Goal: Task Accomplishment & Management: Use online tool/utility

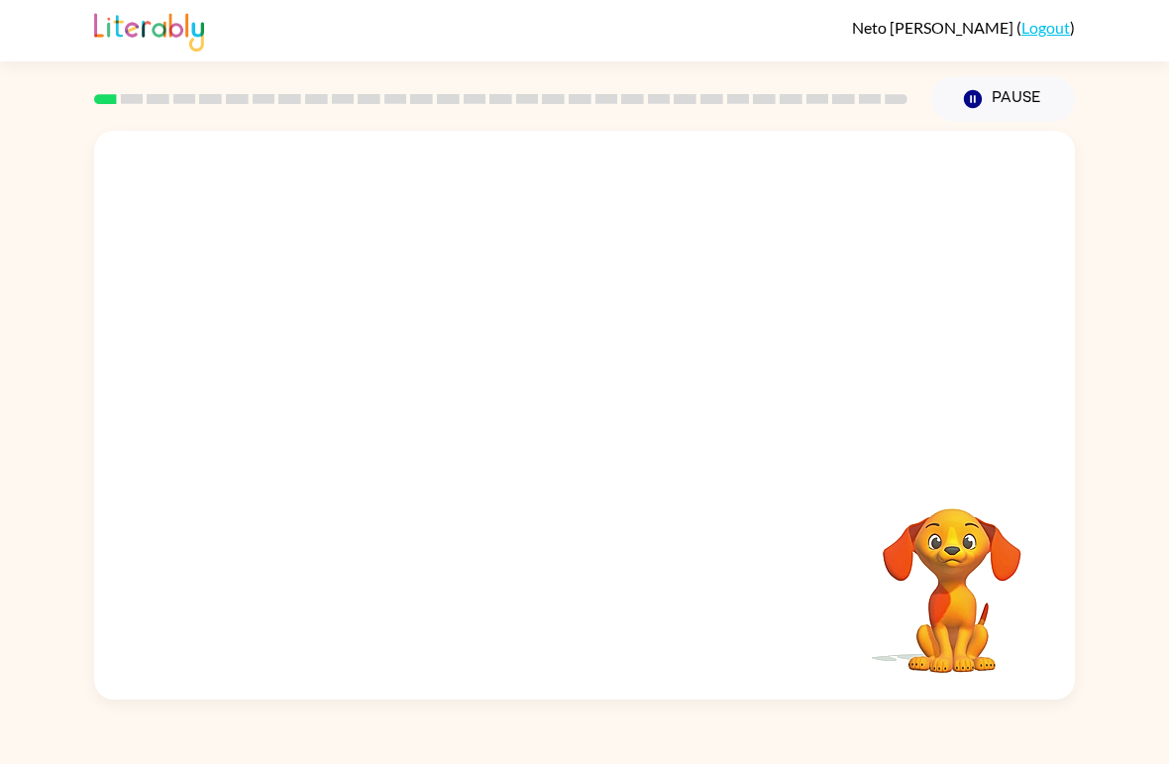
click at [537, 301] on video "Your browser must support playing .mp4 files to use Literably. Please try using…" at bounding box center [584, 299] width 981 height 336
click at [527, 310] on video "Your browser must support playing .mp4 files to use Literably. Please try using…" at bounding box center [584, 299] width 981 height 336
click at [519, 301] on video "Your browser must support playing .mp4 files to use Literably. Please try using…" at bounding box center [584, 299] width 981 height 336
click at [614, 423] on button "button" at bounding box center [584, 425] width 127 height 72
click at [961, 498] on video "Your browser must support playing .mp4 files to use Literably. Please try using…" at bounding box center [952, 577] width 198 height 198
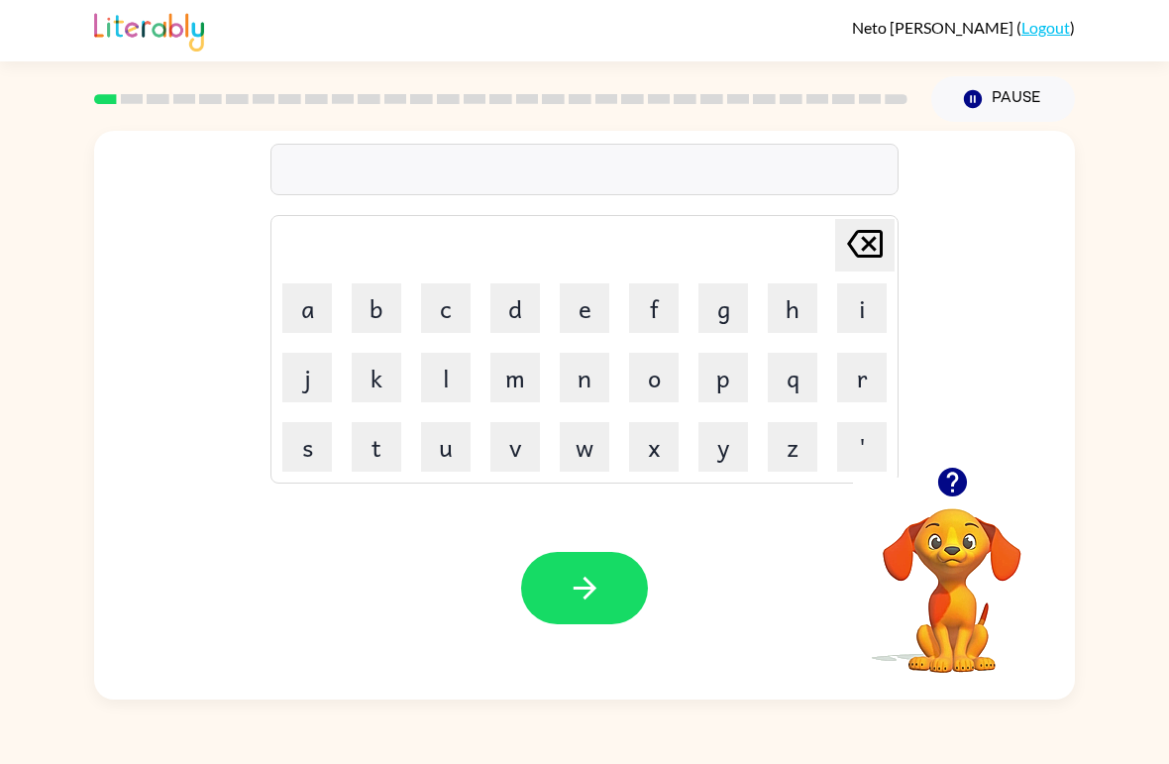
click at [719, 388] on button "p" at bounding box center [723, 378] width 50 height 50
click at [647, 370] on button "o" at bounding box center [654, 378] width 50 height 50
click at [863, 381] on button "r" at bounding box center [862, 378] width 50 height 50
click at [536, 325] on button "d" at bounding box center [515, 308] width 50 height 50
click at [590, 303] on button "e" at bounding box center [585, 308] width 50 height 50
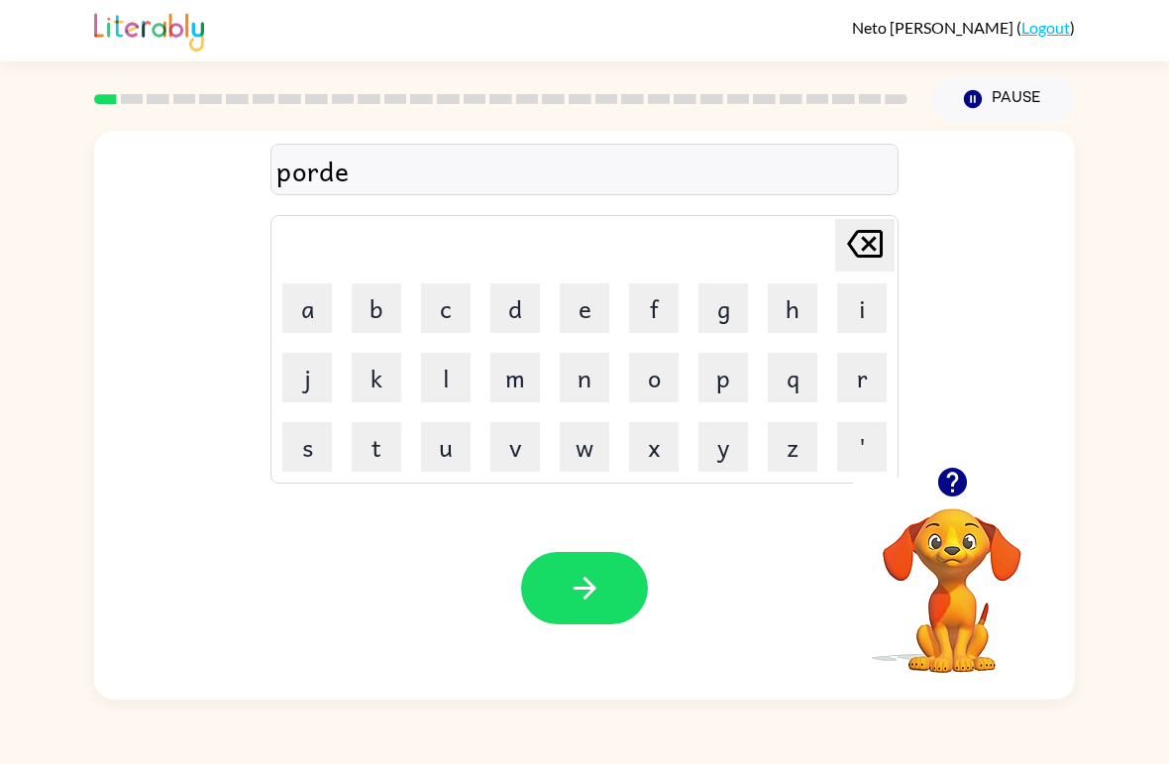
click at [856, 367] on button "r" at bounding box center [862, 378] width 50 height 50
click at [605, 554] on button "button" at bounding box center [584, 588] width 127 height 72
click at [729, 380] on button "p" at bounding box center [723, 378] width 50 height 50
click at [656, 389] on button "o" at bounding box center [654, 378] width 50 height 50
click at [655, 357] on button "o" at bounding box center [654, 378] width 50 height 50
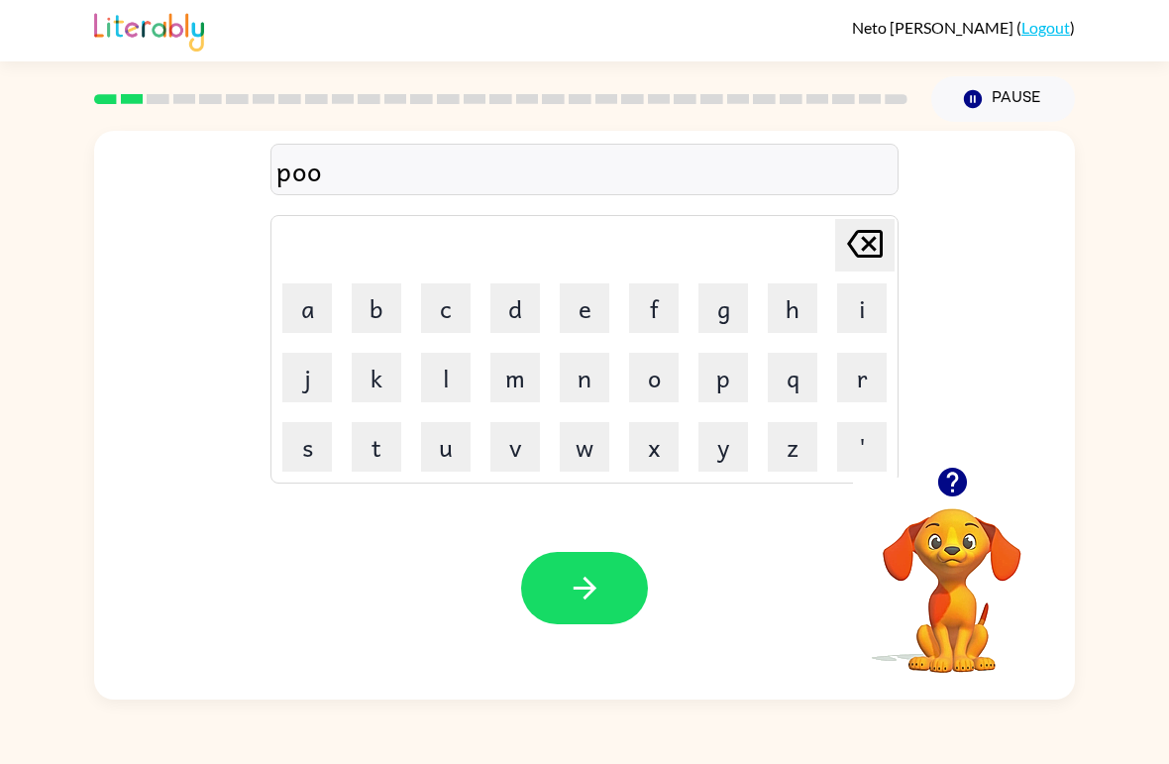
click at [664, 372] on button "o" at bounding box center [654, 378] width 50 height 50
click at [865, 238] on icon "[PERSON_NAME] last character input" at bounding box center [865, 244] width 48 height 48
click at [443, 438] on button "u" at bounding box center [446, 447] width 50 height 50
click at [595, 376] on button "n" at bounding box center [585, 378] width 50 height 50
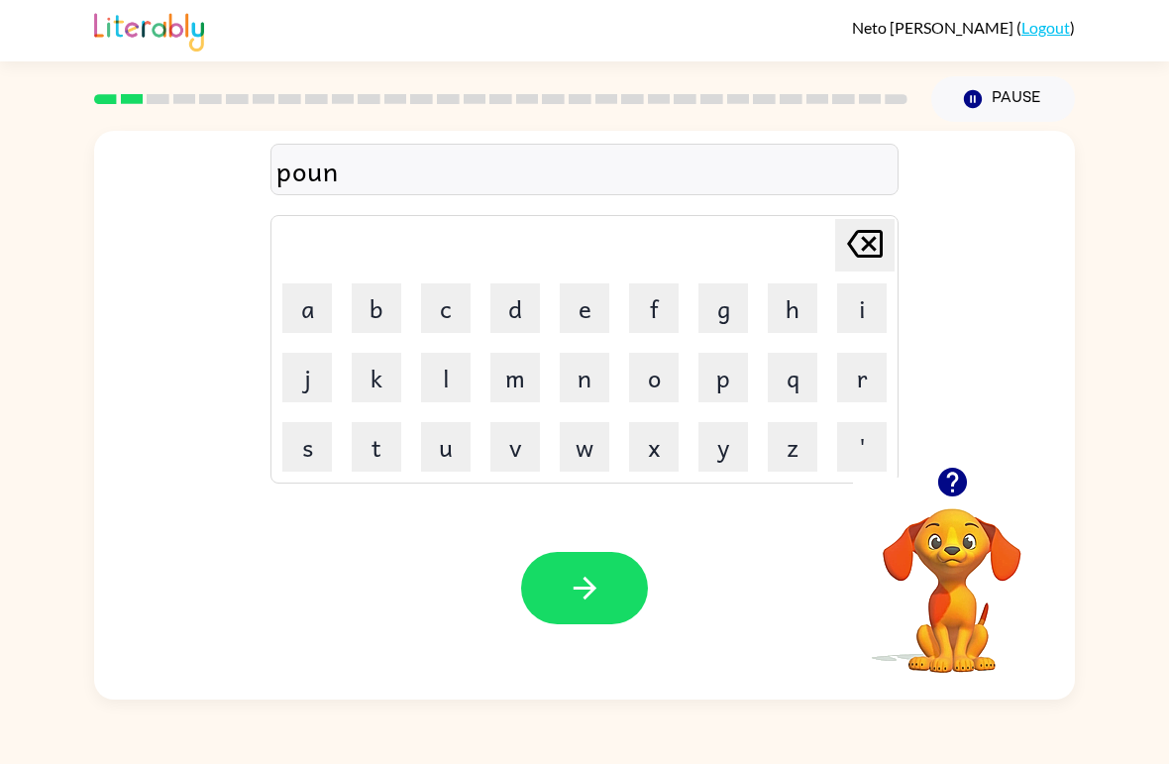
click at [522, 299] on button "d" at bounding box center [515, 308] width 50 height 50
click at [603, 561] on button "button" at bounding box center [584, 588] width 127 height 72
click at [446, 376] on button "l" at bounding box center [446, 378] width 50 height 50
click at [658, 387] on button "o" at bounding box center [654, 378] width 50 height 50
click at [941, 531] on video "Your browser must support playing .mp4 files to use Literably. Please try using…" at bounding box center [952, 577] width 198 height 198
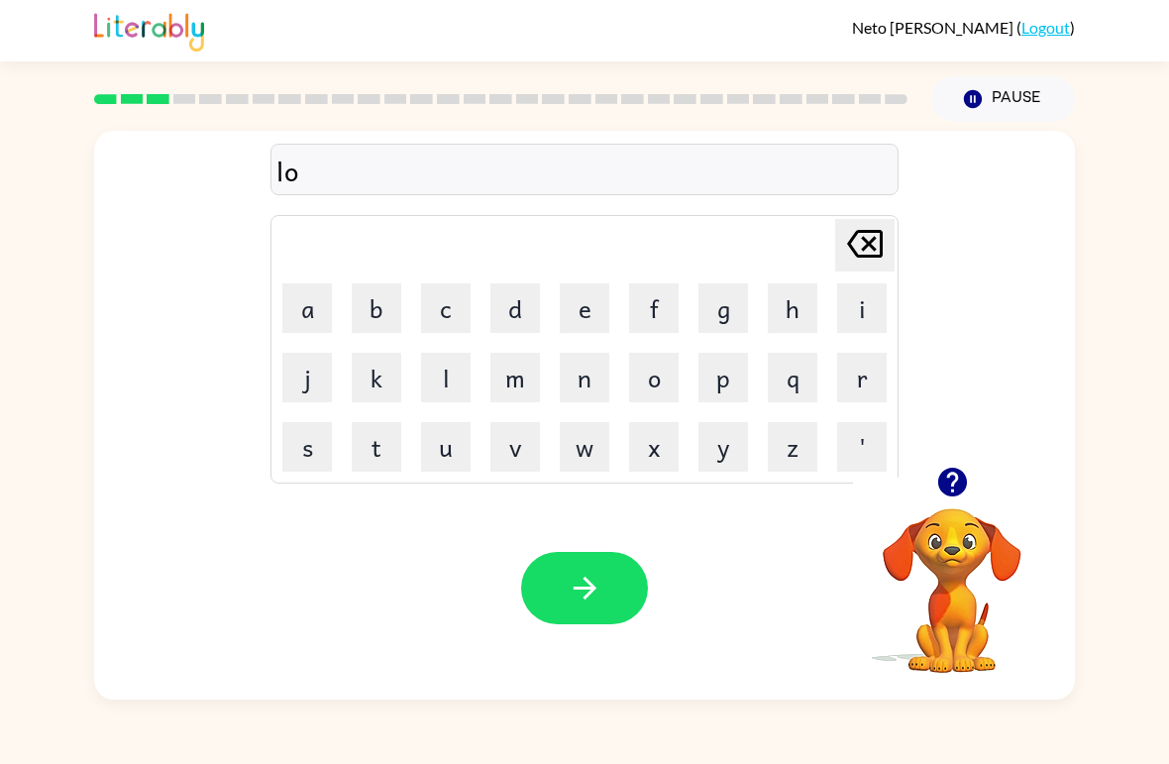
click at [944, 505] on button "button" at bounding box center [952, 482] width 51 height 51
click at [954, 514] on video "Your browser must support playing .mp4 files to use Literably. Please try using…" at bounding box center [952, 577] width 198 height 198
click at [468, 326] on button "c" at bounding box center [446, 308] width 50 height 50
click at [318, 321] on button "a" at bounding box center [307, 308] width 50 height 50
click at [944, 506] on button "button" at bounding box center [952, 482] width 51 height 51
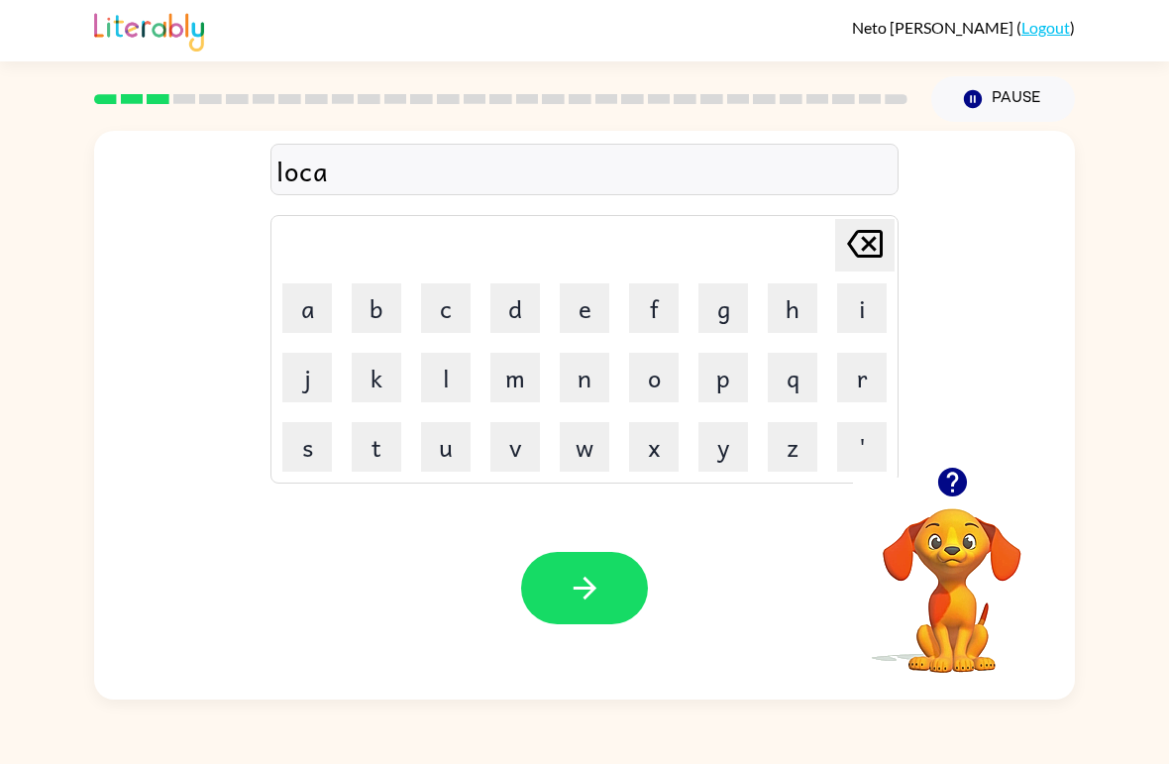
click at [376, 446] on button "t" at bounding box center [377, 447] width 50 height 50
click at [589, 318] on button "e" at bounding box center [585, 308] width 50 height 50
click at [590, 577] on icon "button" at bounding box center [585, 588] width 35 height 35
click at [947, 503] on button "button" at bounding box center [952, 482] width 51 height 51
click at [376, 455] on button "t" at bounding box center [377, 447] width 50 height 50
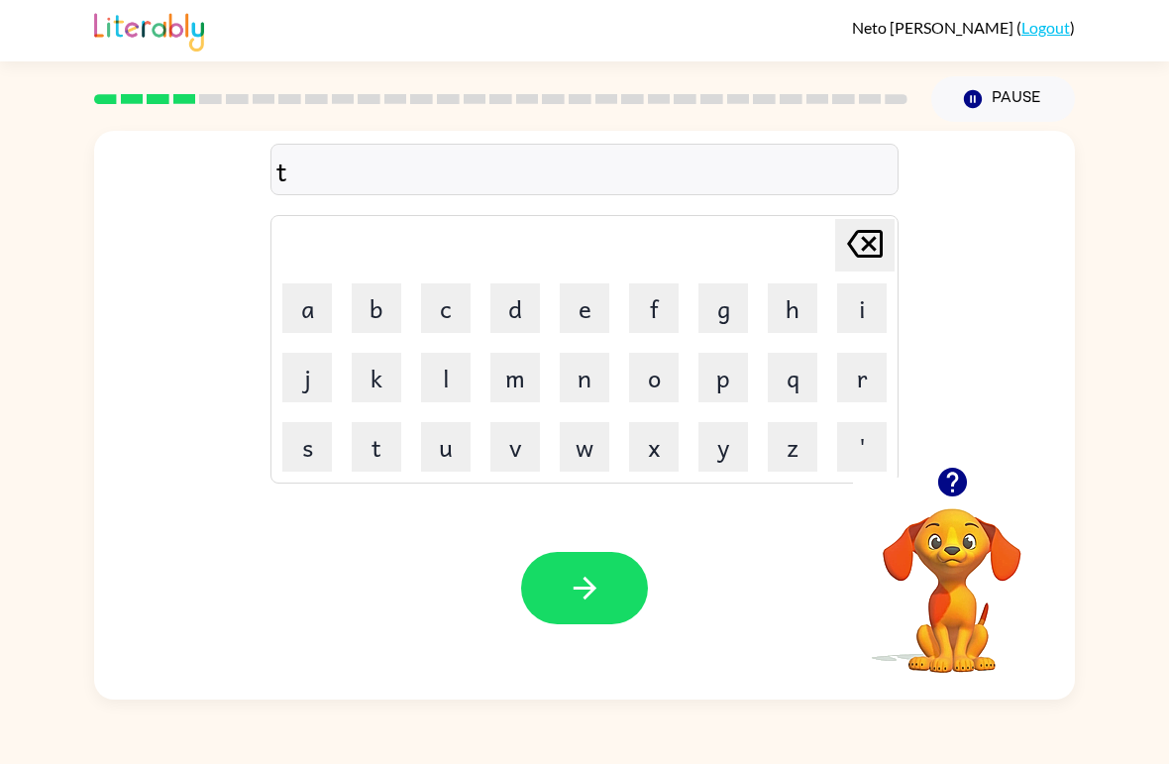
click at [582, 440] on button "w" at bounding box center [585, 447] width 50 height 50
click at [850, 302] on button "i" at bounding box center [862, 308] width 50 height 50
click at [586, 383] on button "n" at bounding box center [585, 378] width 50 height 50
click at [567, 558] on button "button" at bounding box center [584, 588] width 127 height 72
click at [968, 493] on icon "button" at bounding box center [952, 482] width 35 height 35
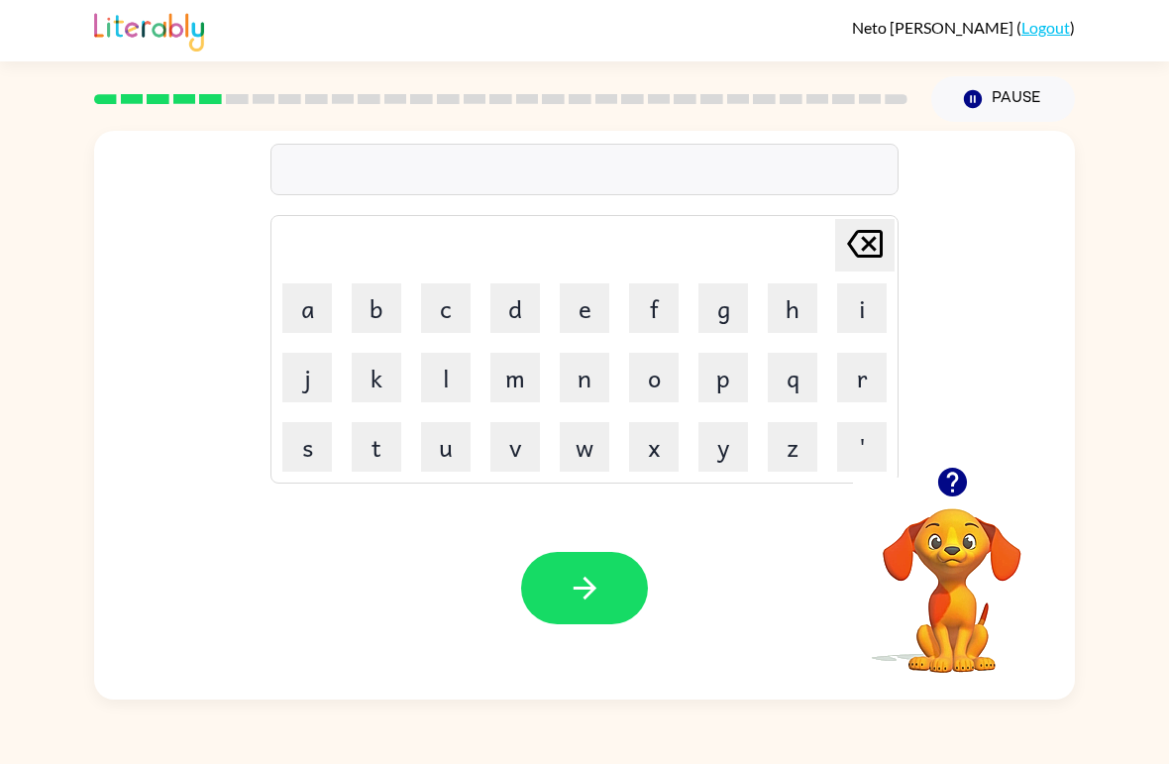
click at [468, 376] on button "l" at bounding box center [446, 378] width 50 height 50
click at [845, 332] on button "i" at bounding box center [862, 308] width 50 height 50
click at [852, 401] on button "r" at bounding box center [862, 378] width 50 height 50
click at [593, 307] on button "e" at bounding box center [585, 308] width 50 height 50
click at [469, 370] on button "l" at bounding box center [446, 378] width 50 height 50
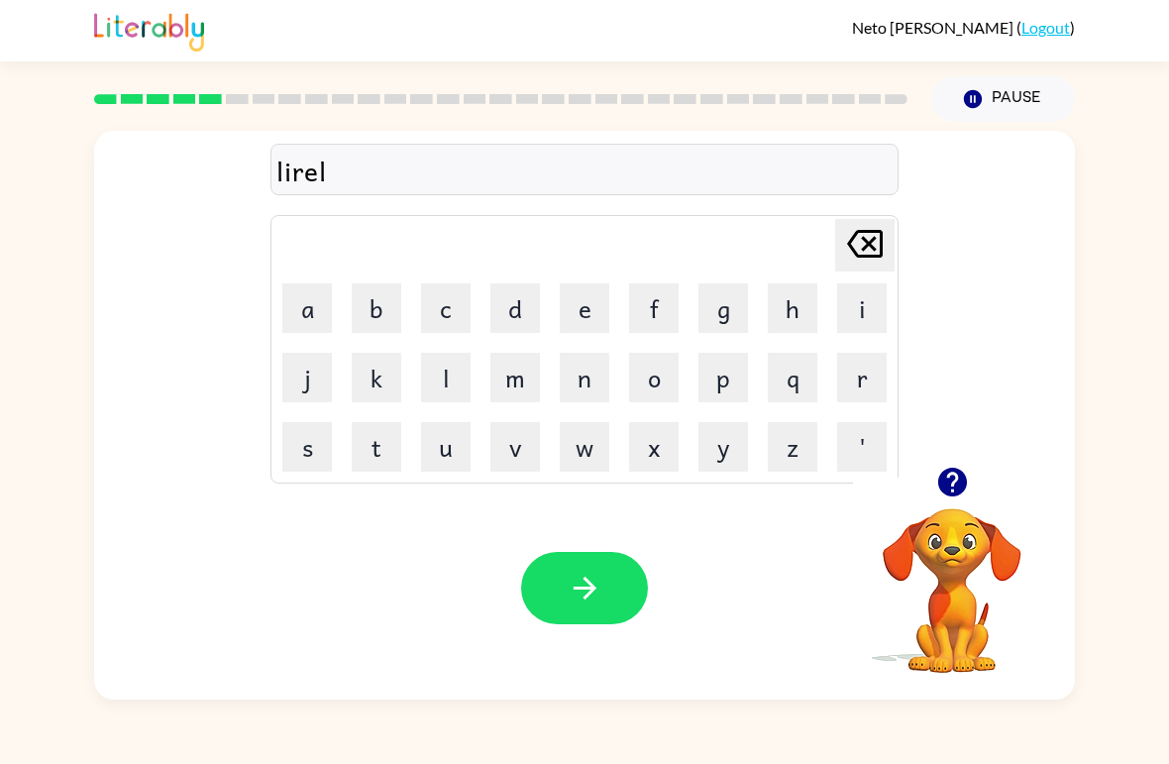
click at [846, 298] on button "i" at bounding box center [862, 308] width 50 height 50
click at [863, 244] on icon "[PERSON_NAME] last character input" at bounding box center [865, 244] width 48 height 48
click at [712, 446] on button "y" at bounding box center [723, 447] width 50 height 50
click at [602, 555] on button "button" at bounding box center [584, 588] width 127 height 72
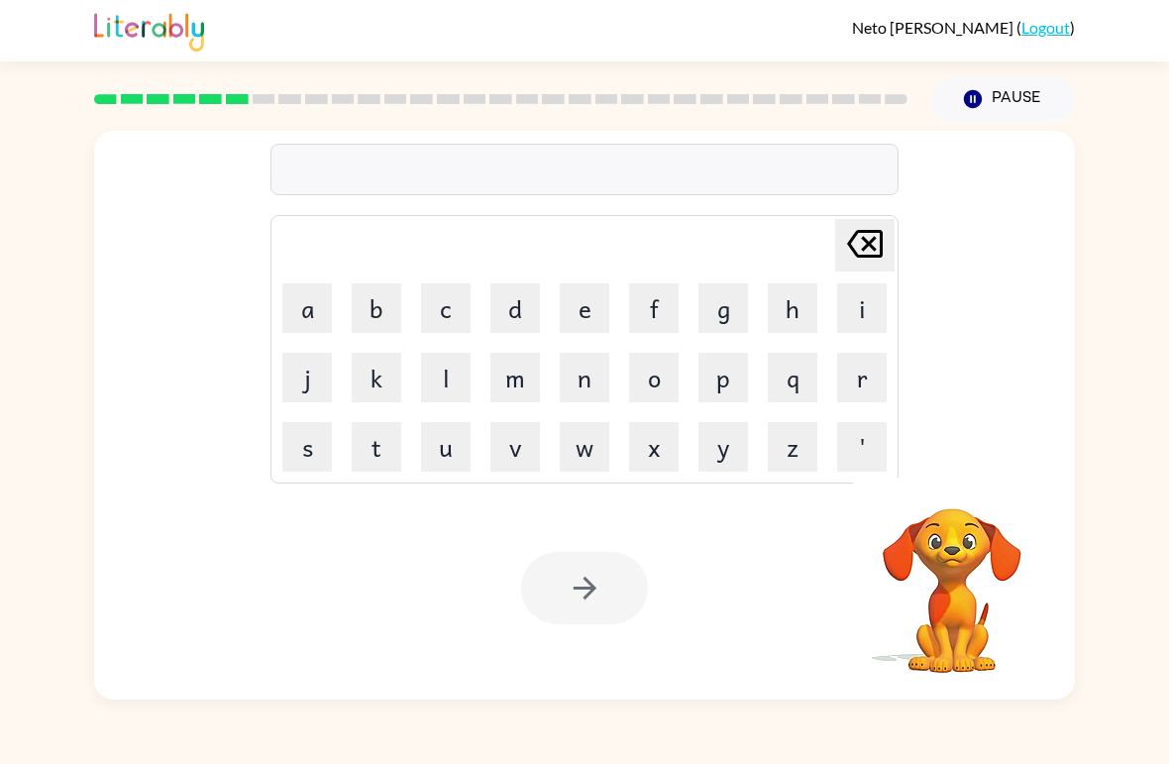
click at [401, 282] on td "b" at bounding box center [376, 307] width 67 height 67
click at [398, 301] on button "b" at bounding box center [377, 308] width 50 height 50
click at [872, 308] on button "i" at bounding box center [862, 308] width 50 height 50
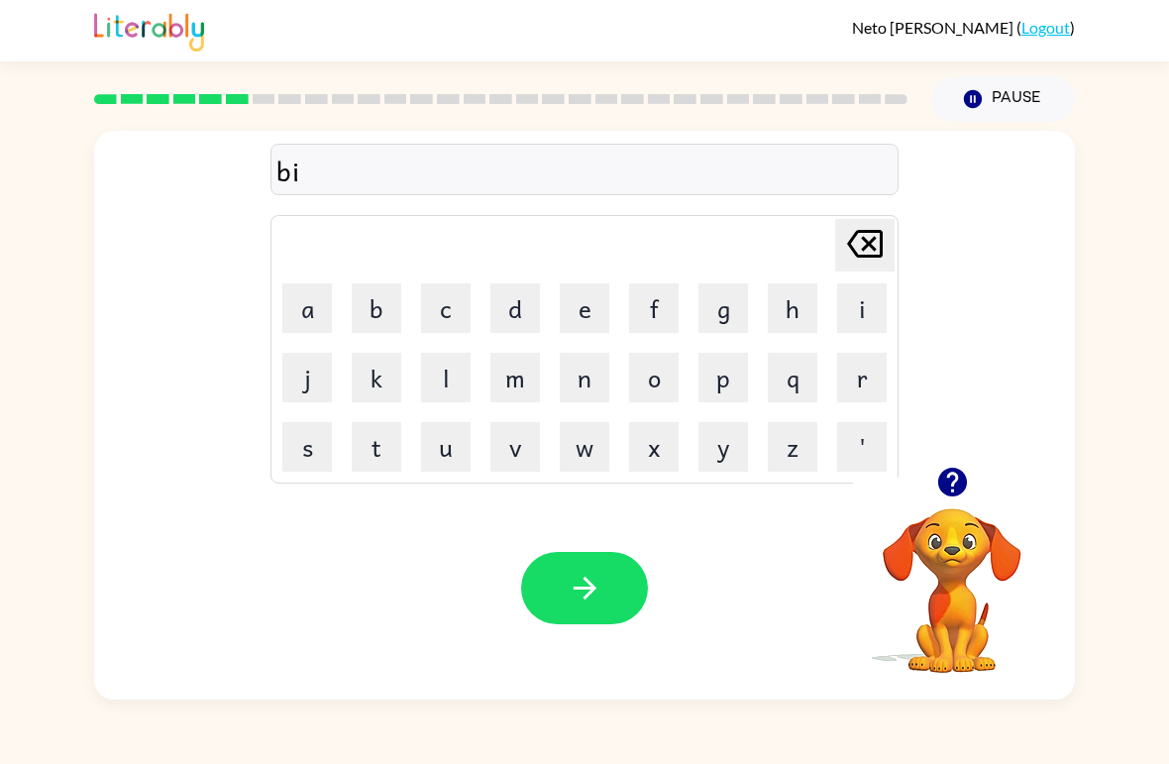
click at [807, 310] on button "h" at bounding box center [793, 308] width 50 height 50
click at [850, 310] on button "i" at bounding box center [862, 308] width 50 height 50
click at [592, 362] on button "n" at bounding box center [585, 378] width 50 height 50
click at [538, 287] on button "d" at bounding box center [515, 308] width 50 height 50
click at [599, 308] on button "e" at bounding box center [585, 308] width 50 height 50
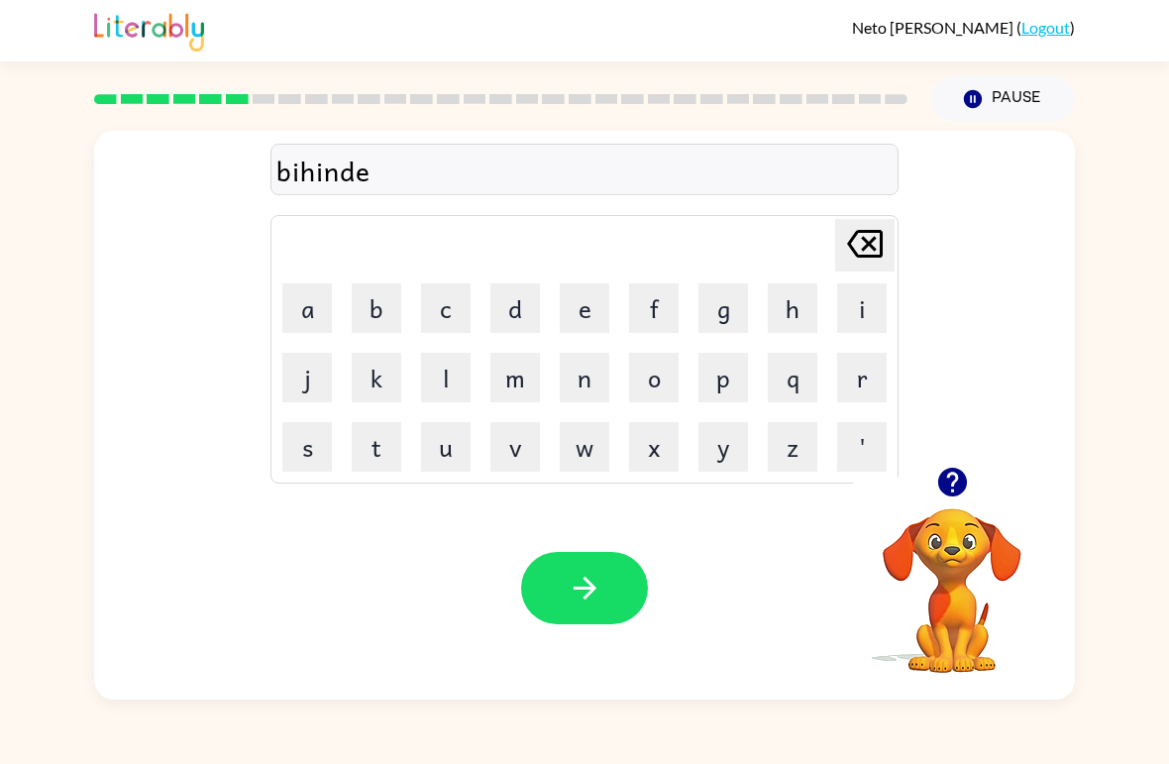
click at [573, 586] on icon "button" at bounding box center [585, 588] width 35 height 35
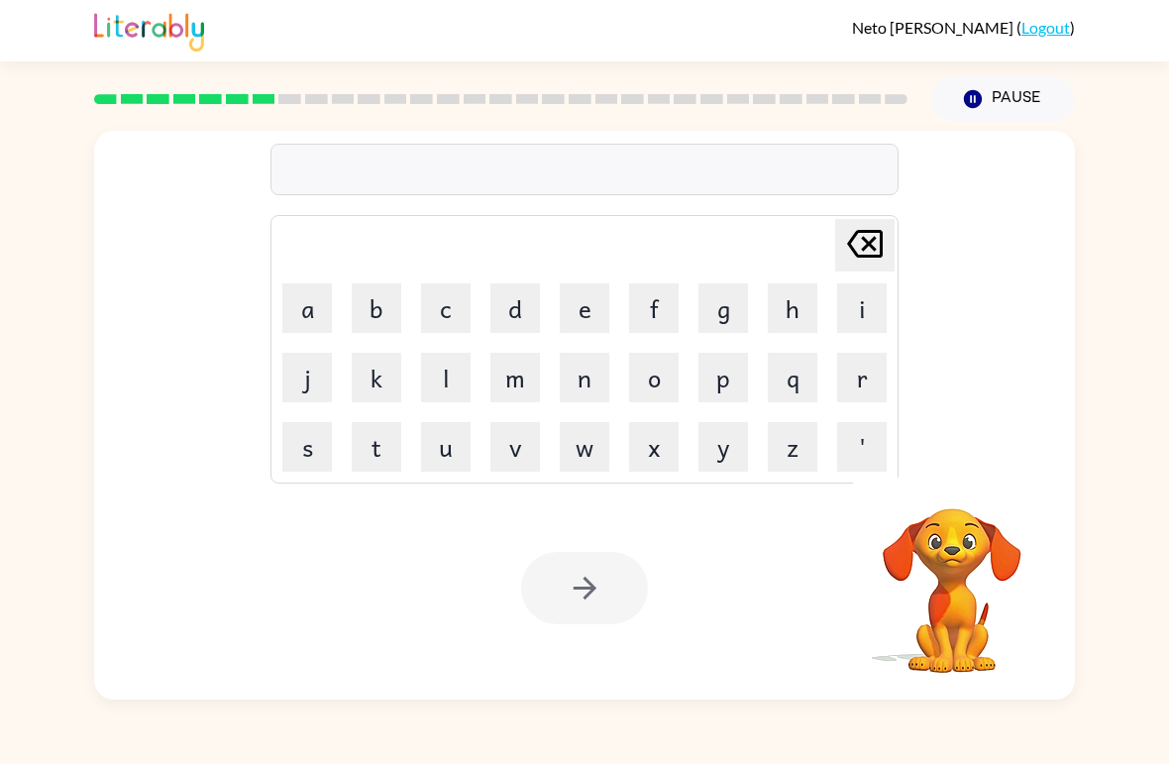
click at [399, 452] on button "t" at bounding box center [377, 447] width 50 height 50
click at [868, 385] on button "r" at bounding box center [862, 378] width 50 height 50
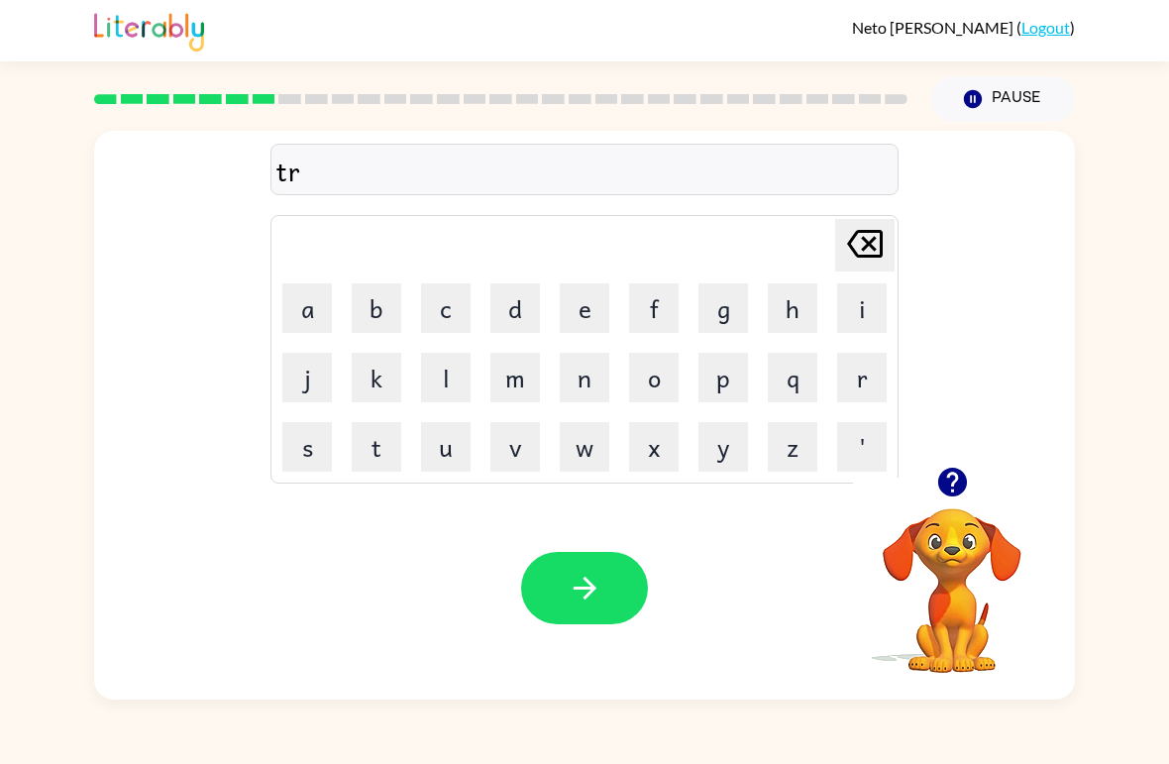
click at [839, 312] on button "i" at bounding box center [862, 308] width 50 height 50
click at [470, 311] on button "c" at bounding box center [446, 308] width 50 height 50
click at [443, 366] on button "l" at bounding box center [446, 378] width 50 height 50
click at [591, 308] on button "e" at bounding box center [585, 308] width 50 height 50
click at [600, 574] on icon "button" at bounding box center [585, 588] width 35 height 35
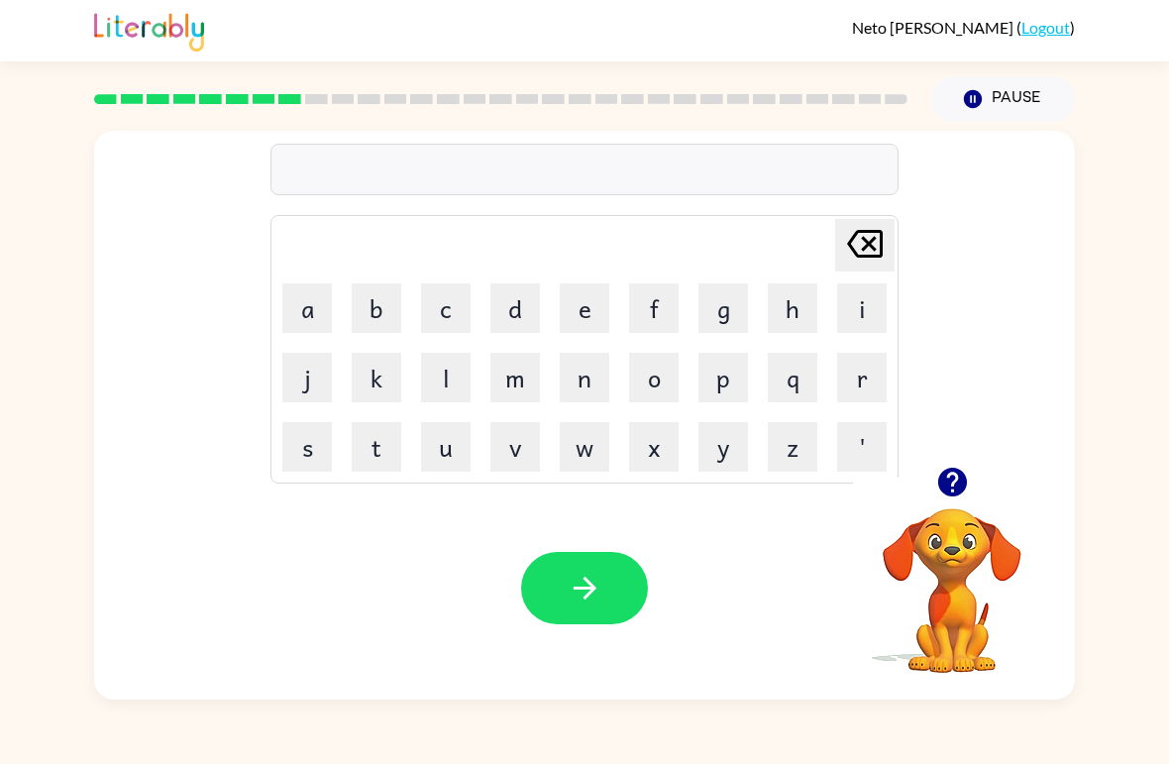
click at [534, 379] on button "m" at bounding box center [515, 378] width 50 height 50
click at [872, 305] on button "i" at bounding box center [862, 308] width 50 height 50
click at [861, 371] on button "r" at bounding box center [862, 378] width 50 height 50
click at [585, 302] on button "e" at bounding box center [585, 308] width 50 height 50
click at [458, 307] on button "c" at bounding box center [446, 308] width 50 height 50
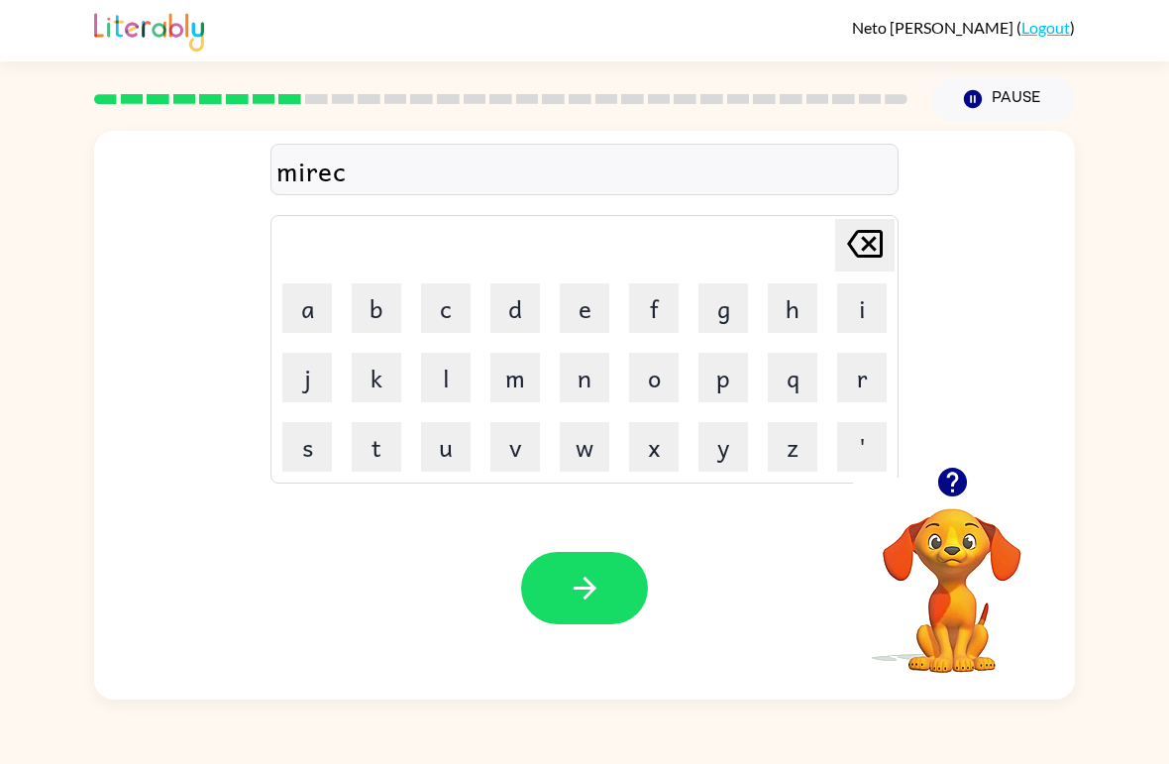
click at [466, 383] on button "l" at bounding box center [446, 378] width 50 height 50
click at [596, 310] on button "e" at bounding box center [585, 308] width 50 height 50
click at [562, 549] on div "Your browser must support playing .mp4 files to use Literably. Please try using…" at bounding box center [584, 588] width 981 height 223
click at [602, 563] on button "button" at bounding box center [584, 588] width 127 height 72
click at [536, 392] on button "m" at bounding box center [515, 378] width 50 height 50
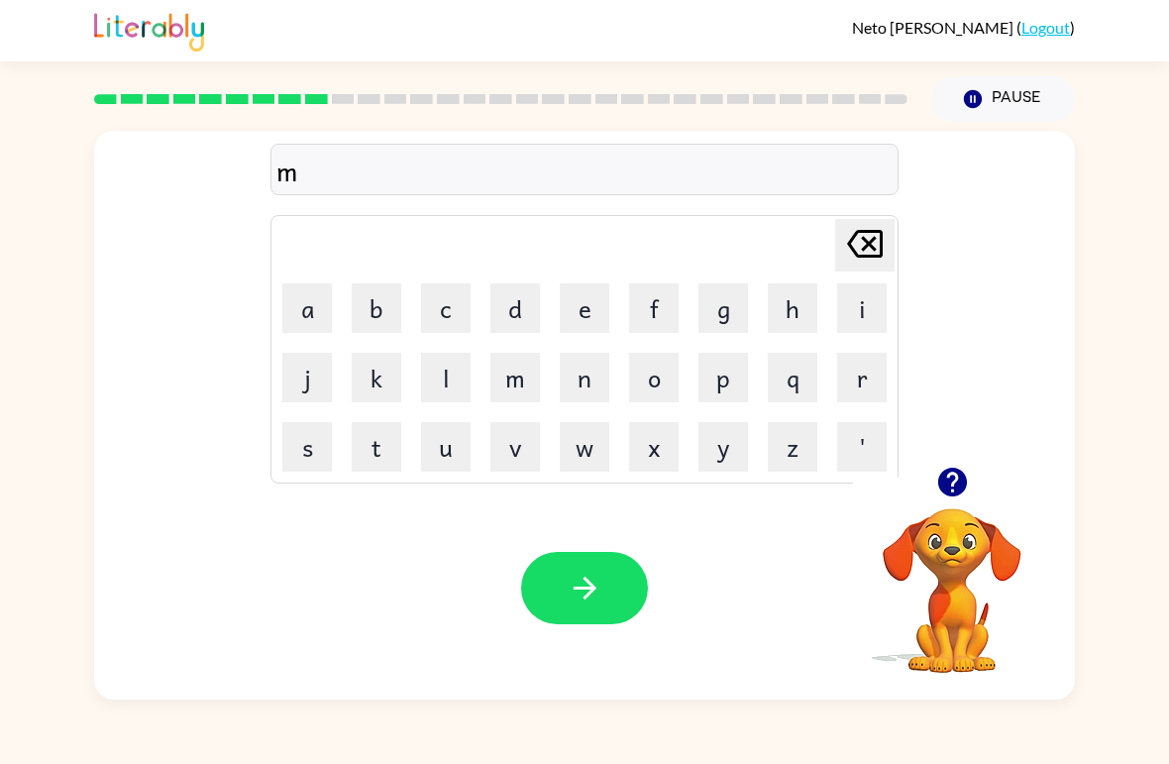
click at [839, 313] on button "i" at bounding box center [862, 308] width 50 height 50
click at [538, 374] on button "m" at bounding box center [515, 378] width 50 height 50
click at [386, 301] on button "b" at bounding box center [377, 308] width 50 height 50
click at [458, 383] on button "l" at bounding box center [446, 378] width 50 height 50
click at [591, 309] on button "e" at bounding box center [585, 308] width 50 height 50
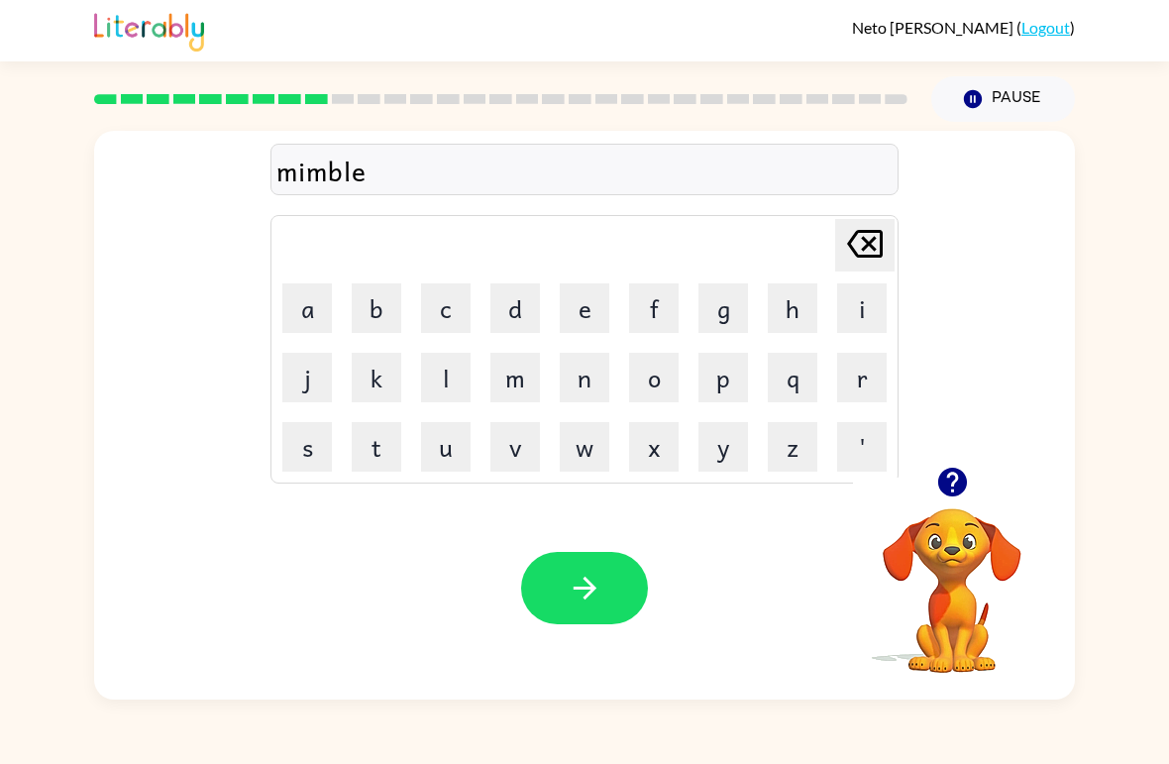
click at [570, 555] on button "button" at bounding box center [584, 588] width 127 height 72
click at [976, 477] on button "button" at bounding box center [952, 482] width 51 height 51
click at [464, 454] on button "u" at bounding box center [446, 447] width 50 height 50
click at [575, 388] on button "n" at bounding box center [585, 378] width 50 height 50
click at [649, 345] on td "o" at bounding box center [653, 377] width 67 height 67
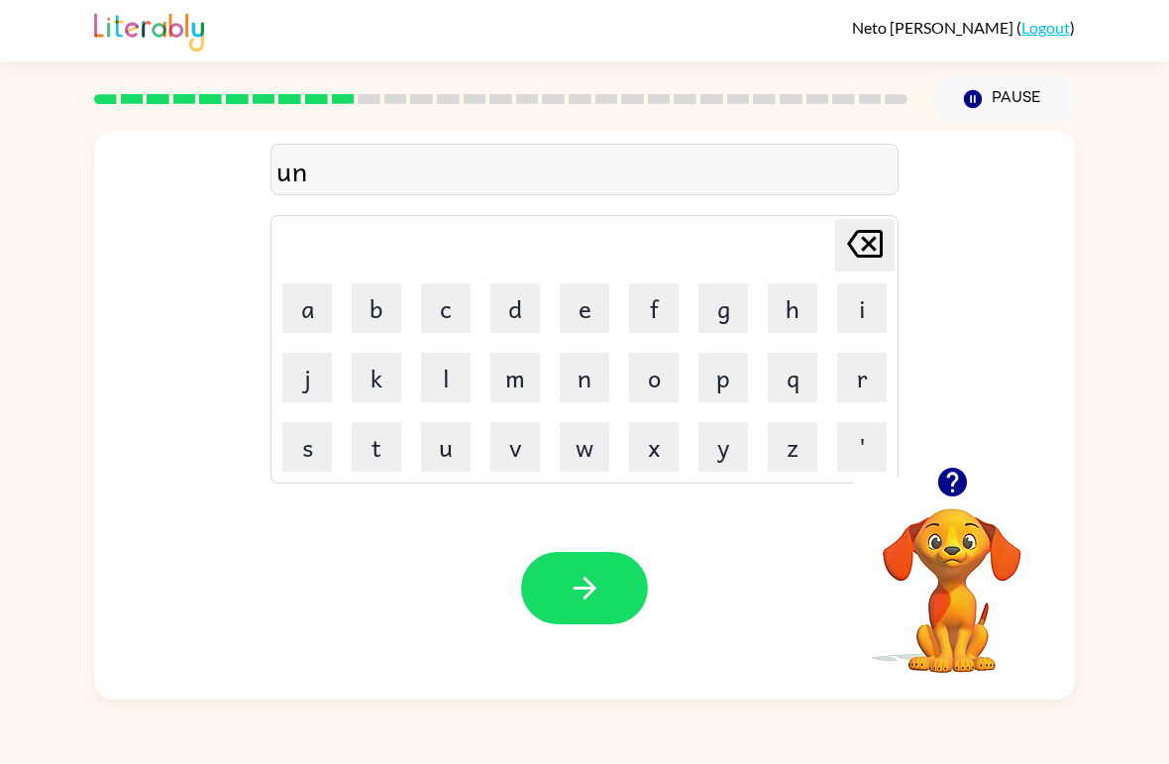
click at [664, 292] on button "f" at bounding box center [654, 308] width 50 height 50
click at [667, 374] on button "o" at bounding box center [654, 378] width 50 height 50
click at [455, 378] on button "l" at bounding box center [446, 378] width 50 height 50
click at [503, 305] on button "d" at bounding box center [515, 308] width 50 height 50
click at [357, 547] on div "Your browser must support playing .mp4 files to use Literably. Please try using…" at bounding box center [584, 588] width 981 height 223
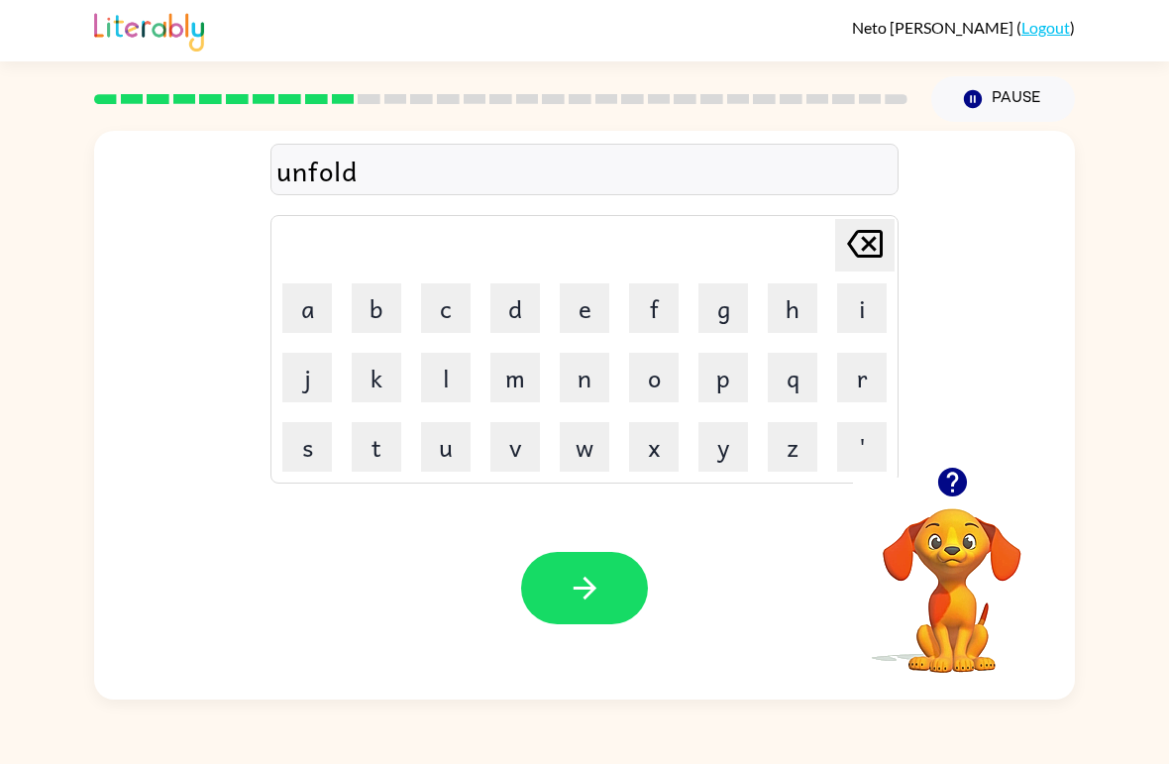
click at [562, 554] on button "button" at bounding box center [584, 588] width 127 height 72
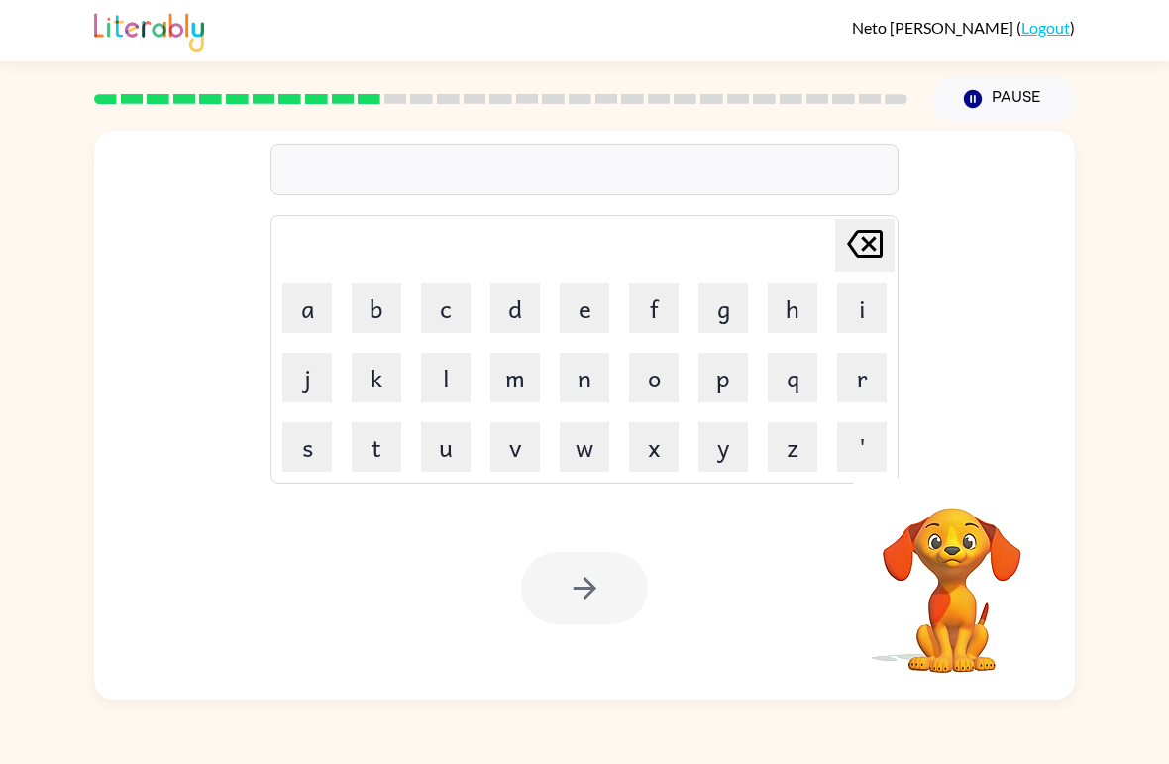
click at [519, 465] on button "v" at bounding box center [515, 447] width 50 height 50
click at [668, 377] on button "o" at bounding box center [654, 378] width 50 height 50
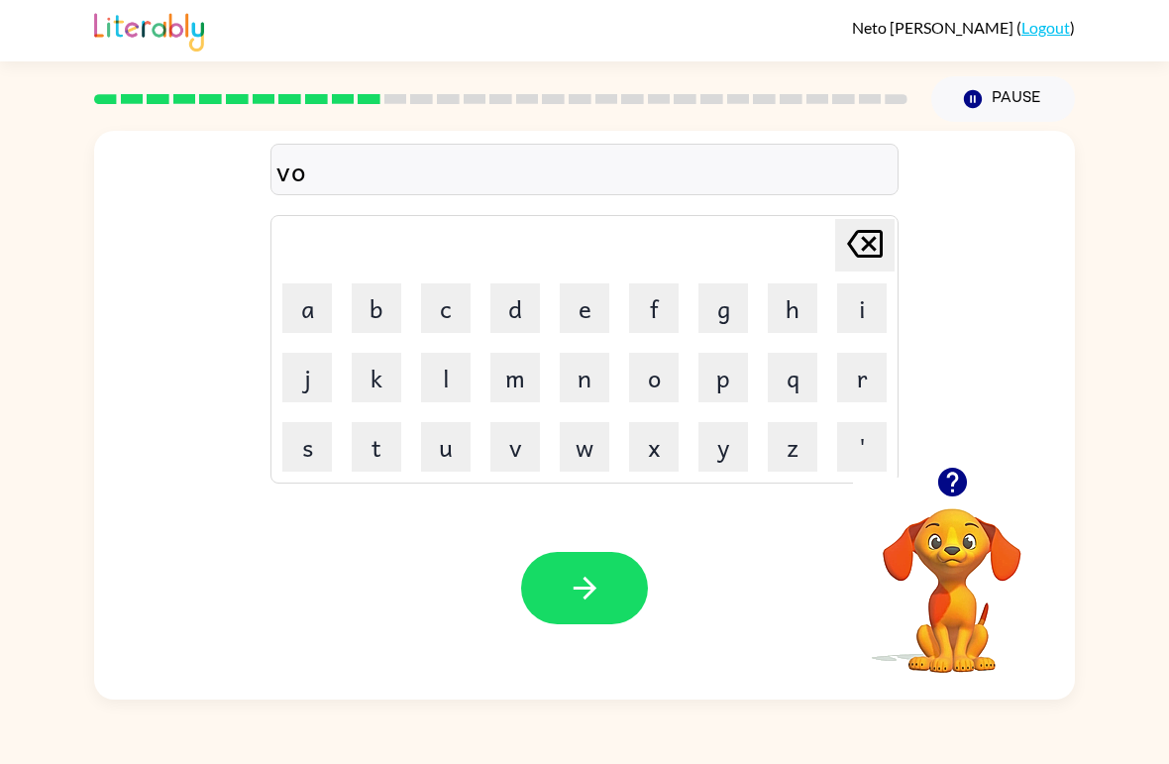
click at [387, 444] on button "t" at bounding box center [377, 447] width 50 height 50
click at [586, 312] on button "e" at bounding box center [585, 308] width 50 height 50
click at [596, 541] on div "Your browser must support playing .mp4 files to use Literably. Please try using…" at bounding box center [584, 588] width 981 height 223
click at [561, 568] on button "button" at bounding box center [584, 588] width 127 height 72
click at [381, 313] on button "b" at bounding box center [377, 308] width 50 height 50
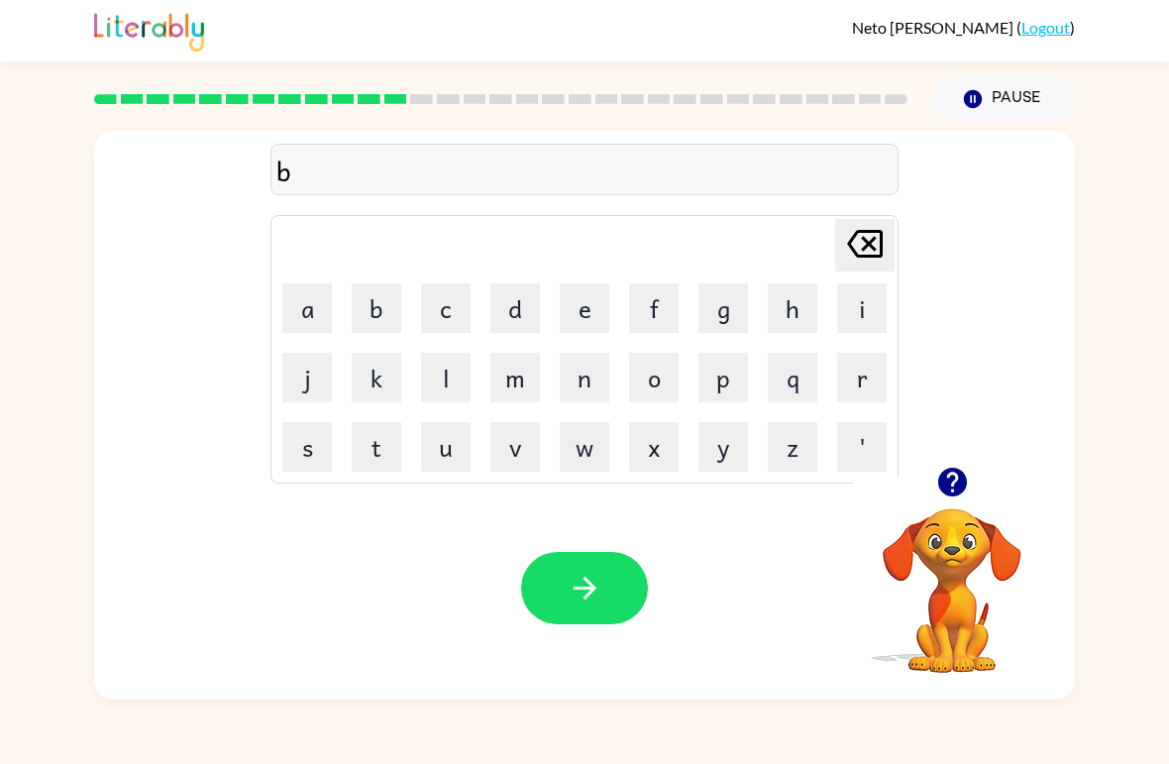
click at [592, 324] on button "e" at bounding box center [585, 308] width 50 height 50
click at [731, 310] on button "g" at bounding box center [723, 308] width 50 height 50
click at [732, 306] on button "g" at bounding box center [723, 308] width 50 height 50
click at [859, 250] on icon "[PERSON_NAME] last character input" at bounding box center [865, 244] width 48 height 48
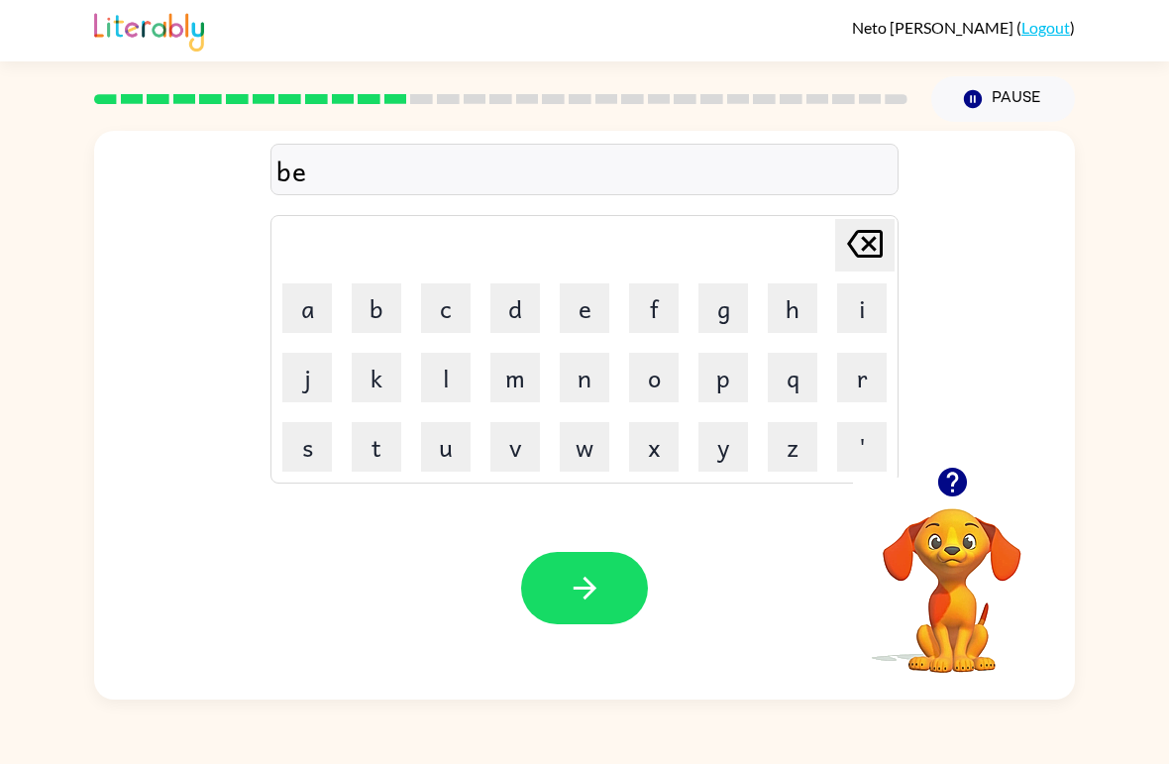
click at [527, 303] on button "d" at bounding box center [515, 308] width 50 height 50
click at [384, 447] on button "t" at bounding box center [377, 447] width 50 height 50
click at [862, 297] on button "i" at bounding box center [862, 308] width 50 height 50
click at [590, 445] on button "w" at bounding box center [585, 447] width 50 height 50
click at [864, 232] on icon at bounding box center [865, 244] width 36 height 28
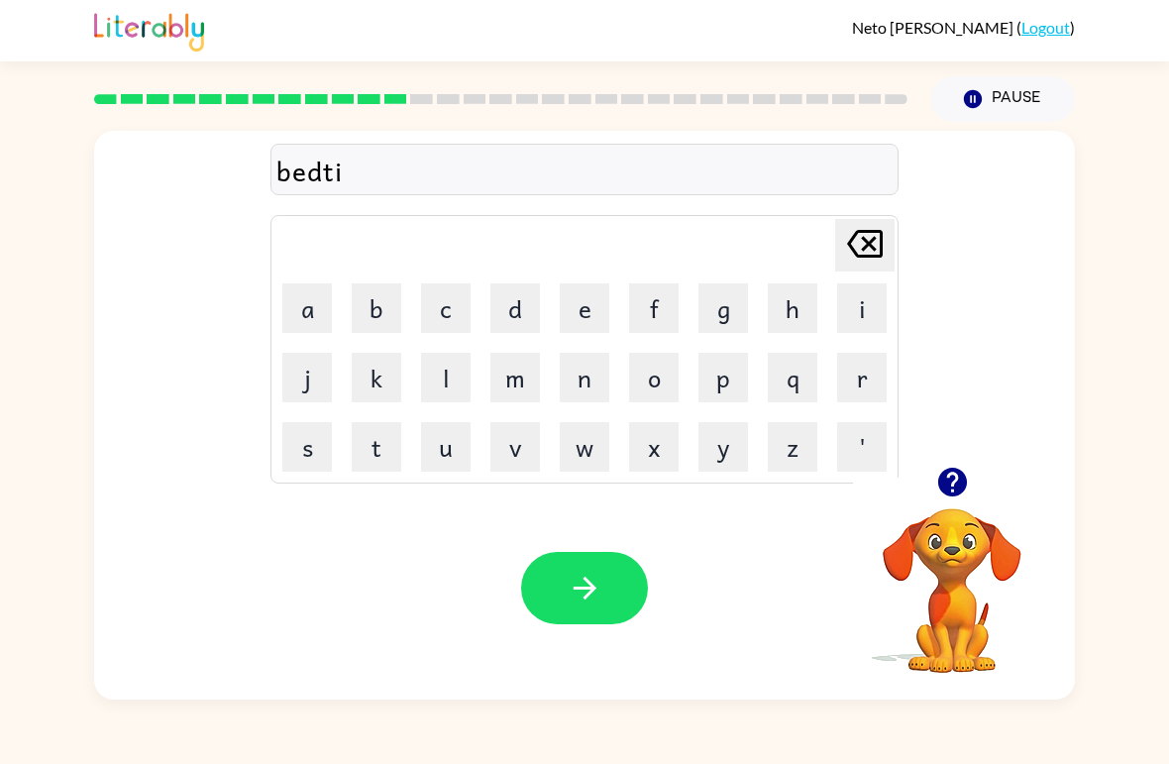
click at [530, 365] on button "m" at bounding box center [515, 378] width 50 height 50
click at [602, 304] on button "e" at bounding box center [585, 308] width 50 height 50
click at [580, 556] on button "button" at bounding box center [584, 588] width 127 height 72
click at [654, 308] on button "f" at bounding box center [654, 308] width 50 height 50
click at [860, 308] on button "i" at bounding box center [862, 308] width 50 height 50
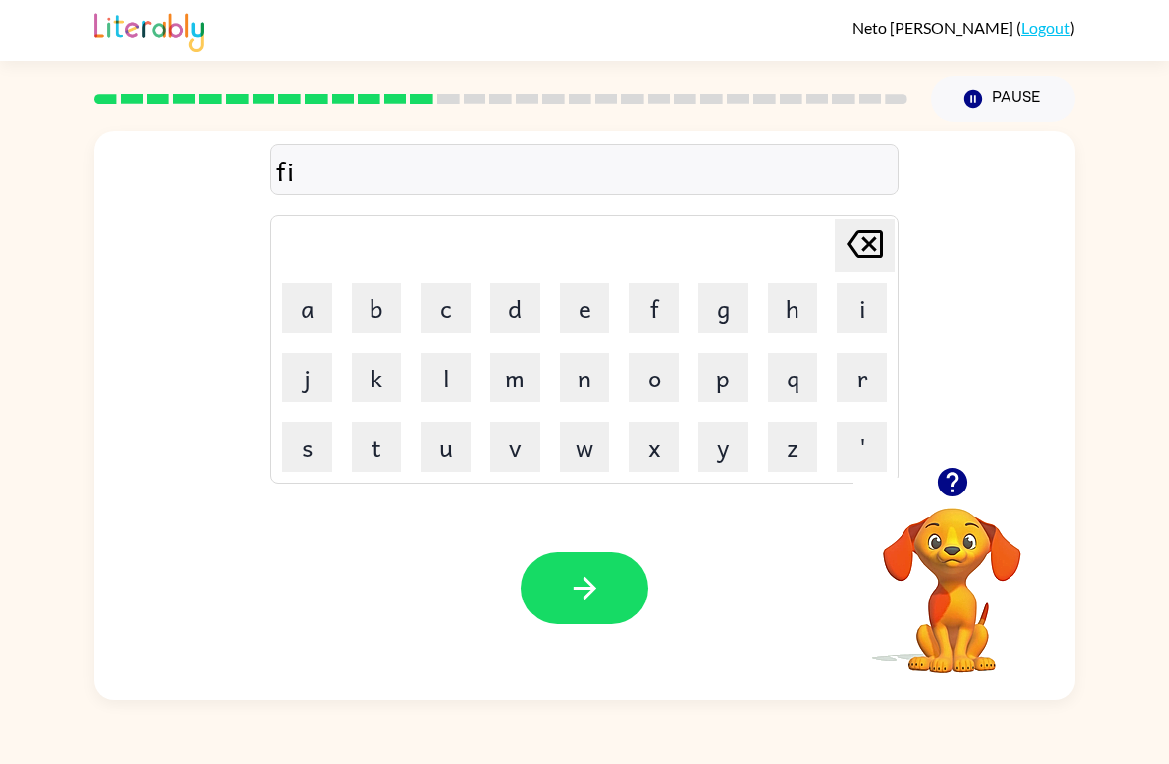
click at [393, 446] on button "t" at bounding box center [377, 447] width 50 height 50
click at [591, 367] on button "n" at bounding box center [585, 378] width 50 height 50
click at [587, 297] on button "e" at bounding box center [585, 308] width 50 height 50
click at [327, 431] on button "s" at bounding box center [307, 447] width 50 height 50
click at [593, 564] on button "button" at bounding box center [584, 588] width 127 height 72
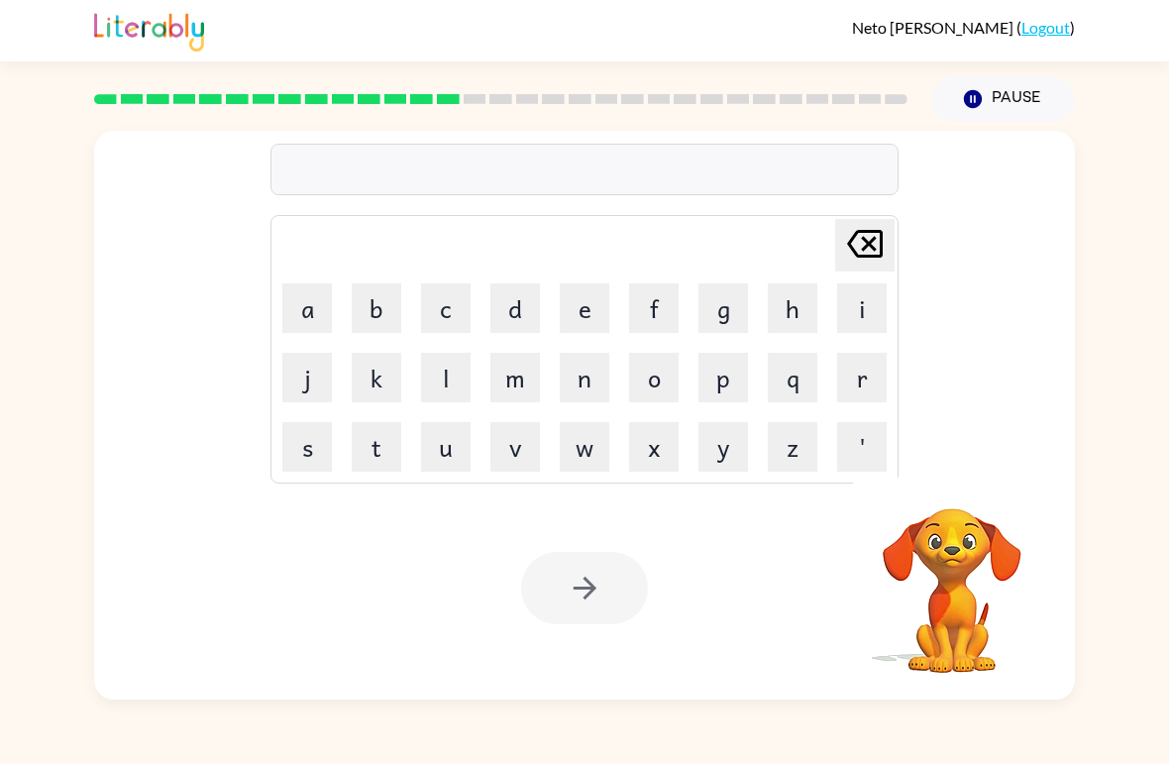
click at [527, 314] on button "d" at bounding box center [515, 308] width 50 height 50
click at [592, 307] on button "e" at bounding box center [585, 308] width 50 height 50
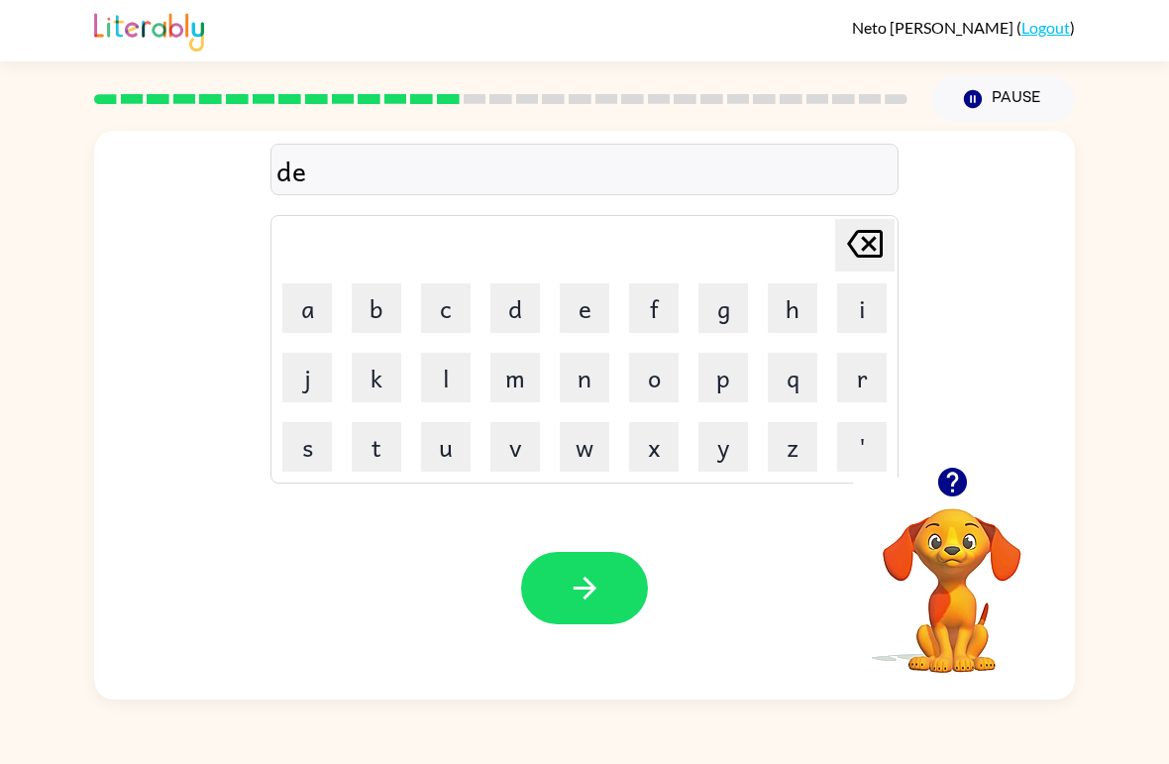
click at [460, 378] on button "l" at bounding box center [446, 378] width 50 height 50
click at [353, 314] on button "b" at bounding box center [377, 308] width 50 height 50
click at [870, 217] on div "[PERSON_NAME] last character input a b c d e f g h i j k l m n o p q r s t u v …" at bounding box center [584, 349] width 628 height 269
click at [839, 224] on button "[PERSON_NAME] last character input" at bounding box center [864, 245] width 59 height 53
click at [301, 322] on button "a" at bounding box center [307, 308] width 50 height 50
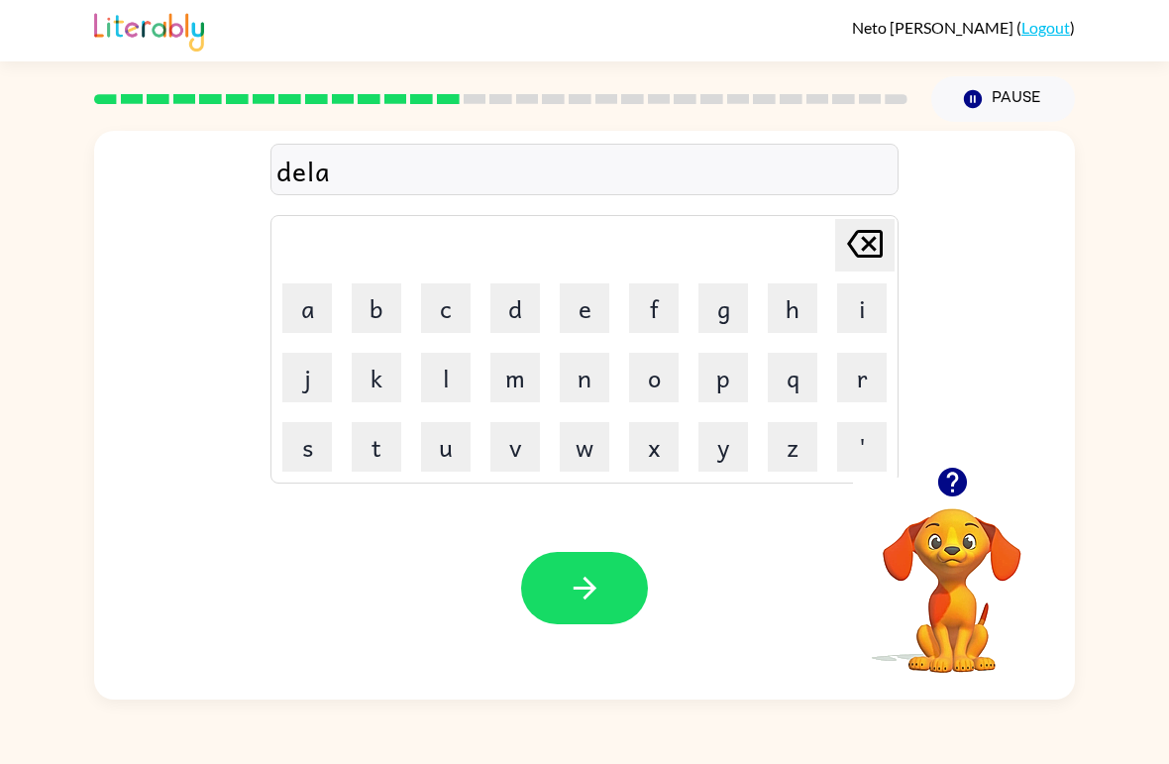
click at [605, 450] on button "w" at bounding box center [585, 447] width 50 height 50
click at [605, 588] on button "button" at bounding box center [584, 588] width 127 height 72
click at [370, 452] on button "t" at bounding box center [377, 447] width 50 height 50
click at [620, 308] on td "f" at bounding box center [653, 307] width 67 height 67
click at [585, 298] on button "e" at bounding box center [585, 308] width 50 height 50
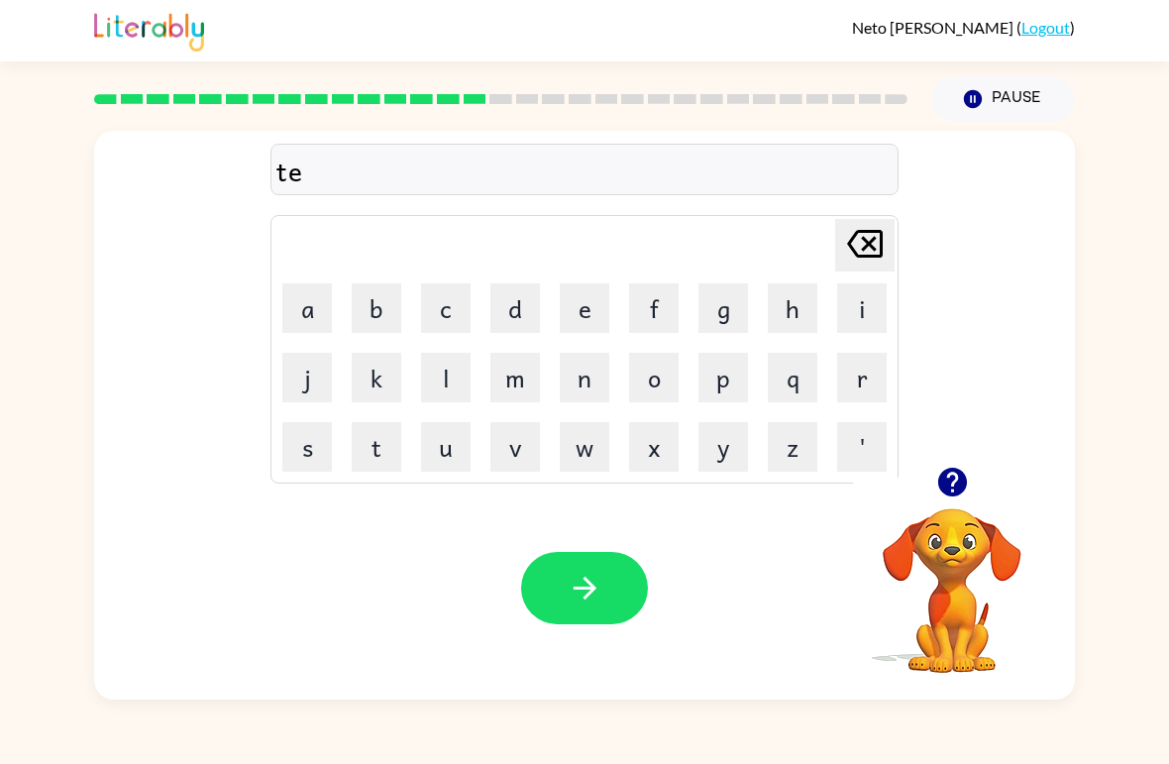
click at [853, 370] on button "r" at bounding box center [862, 378] width 50 height 50
click at [513, 373] on button "m" at bounding box center [515, 378] width 50 height 50
click at [615, 561] on button "button" at bounding box center [584, 588] width 127 height 72
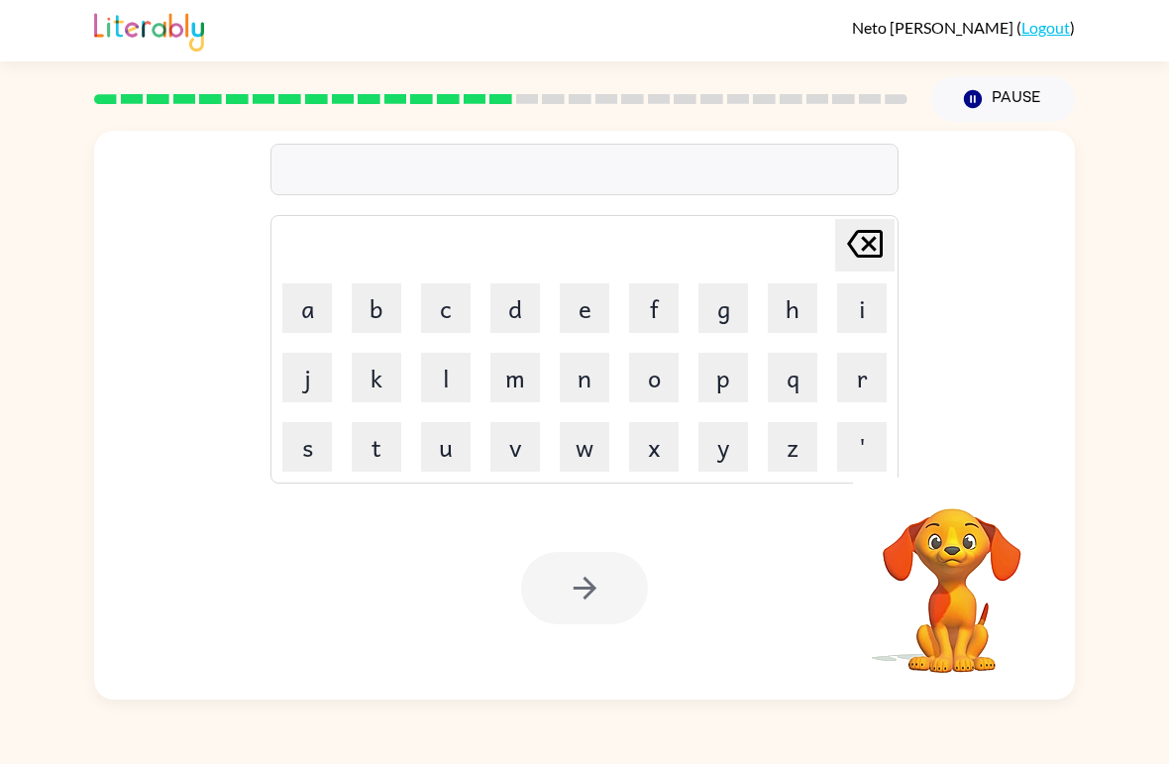
click at [323, 455] on button "s" at bounding box center [307, 447] width 50 height 50
click at [578, 301] on button "e" at bounding box center [585, 308] width 50 height 50
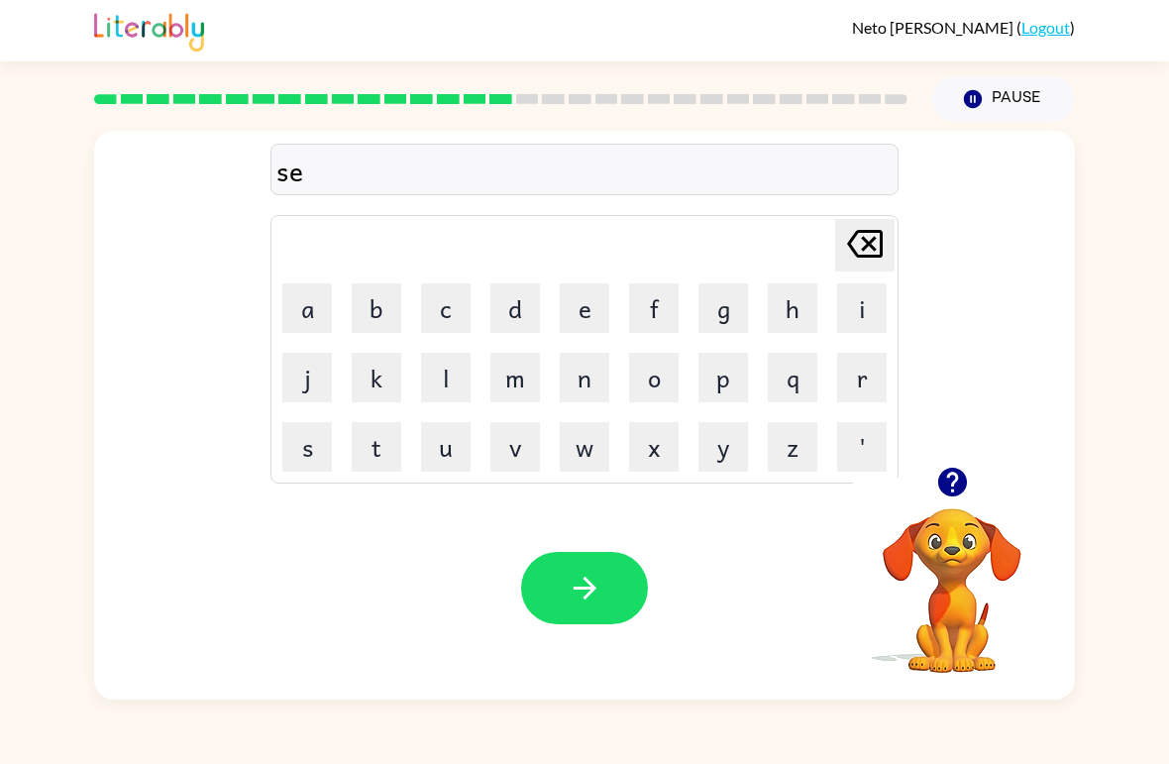
click at [386, 464] on button "t" at bounding box center [377, 447] width 50 height 50
click at [584, 565] on button "button" at bounding box center [584, 588] width 127 height 72
click at [390, 312] on button "b" at bounding box center [377, 308] width 50 height 50
click at [870, 379] on button "r" at bounding box center [862, 378] width 50 height 50
click at [856, 315] on button "i" at bounding box center [862, 308] width 50 height 50
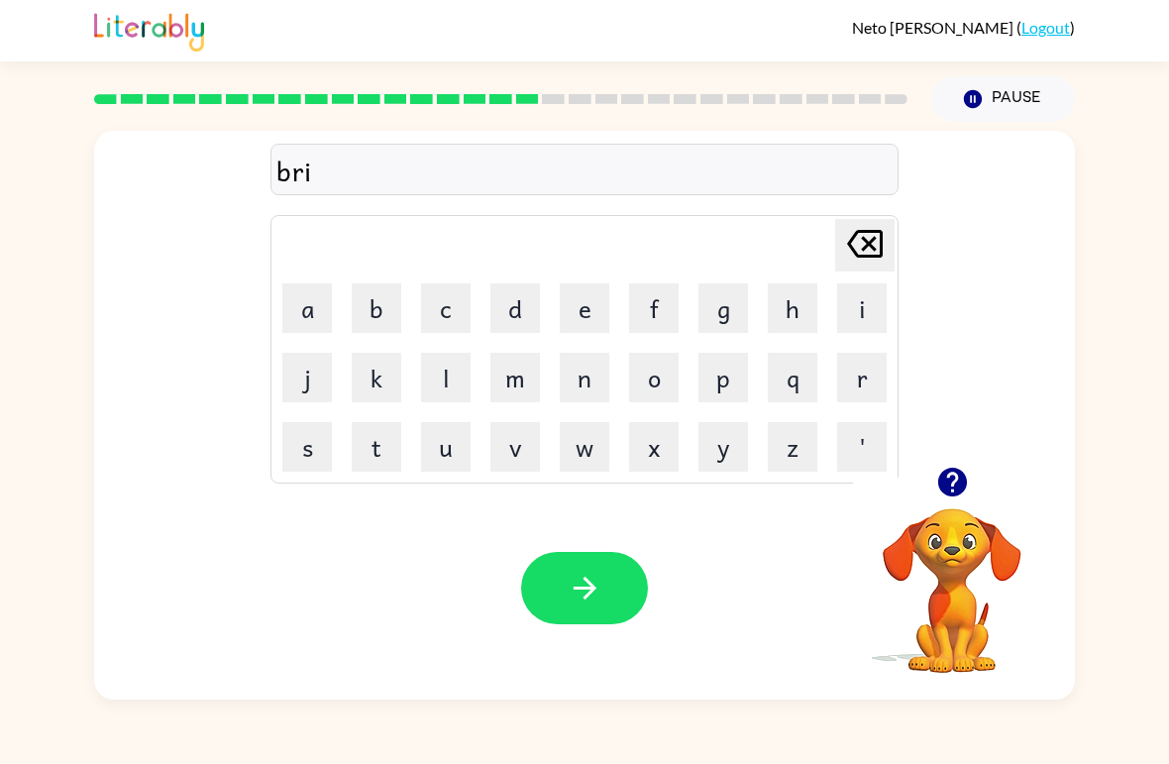
click at [528, 378] on button "m" at bounding box center [515, 378] width 50 height 50
click at [868, 318] on button "i" at bounding box center [862, 308] width 50 height 50
click at [967, 479] on icon "button" at bounding box center [952, 482] width 35 height 35
click at [727, 305] on button "g" at bounding box center [723, 308] width 50 height 50
click at [609, 556] on button "button" at bounding box center [584, 588] width 127 height 72
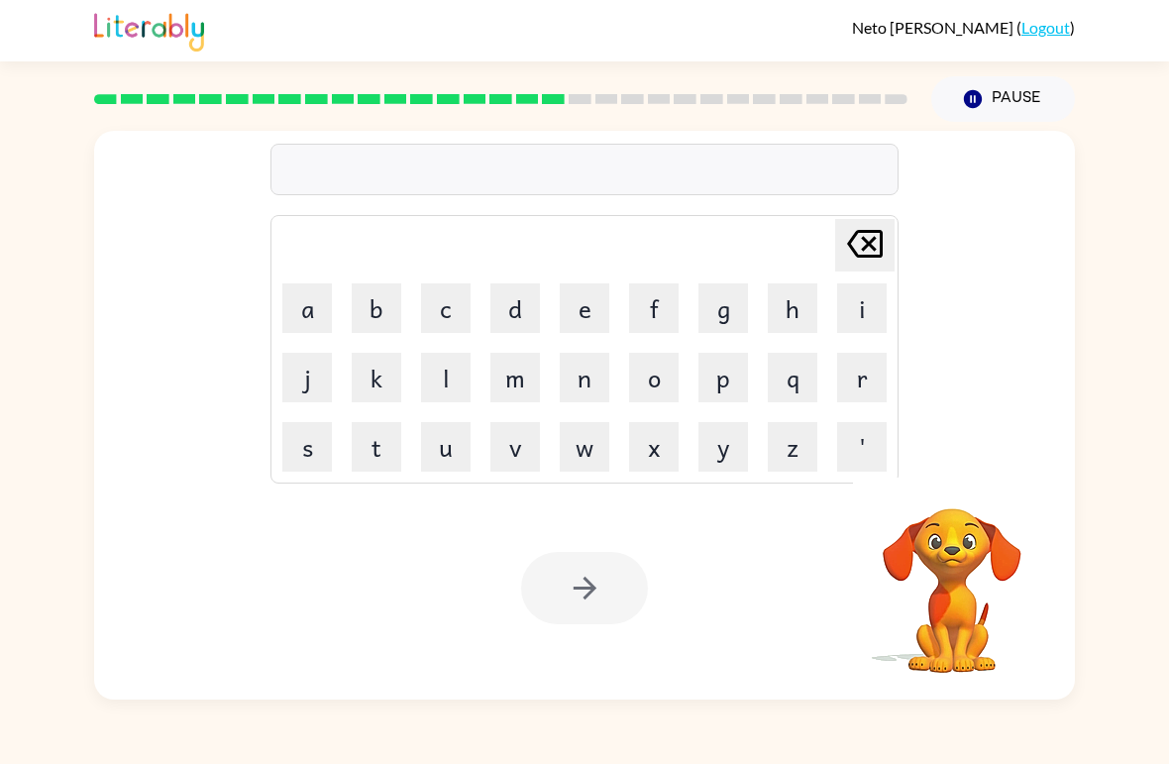
click at [711, 376] on button "p" at bounding box center [723, 378] width 50 height 50
click at [460, 385] on button "l" at bounding box center [446, 378] width 50 height 50
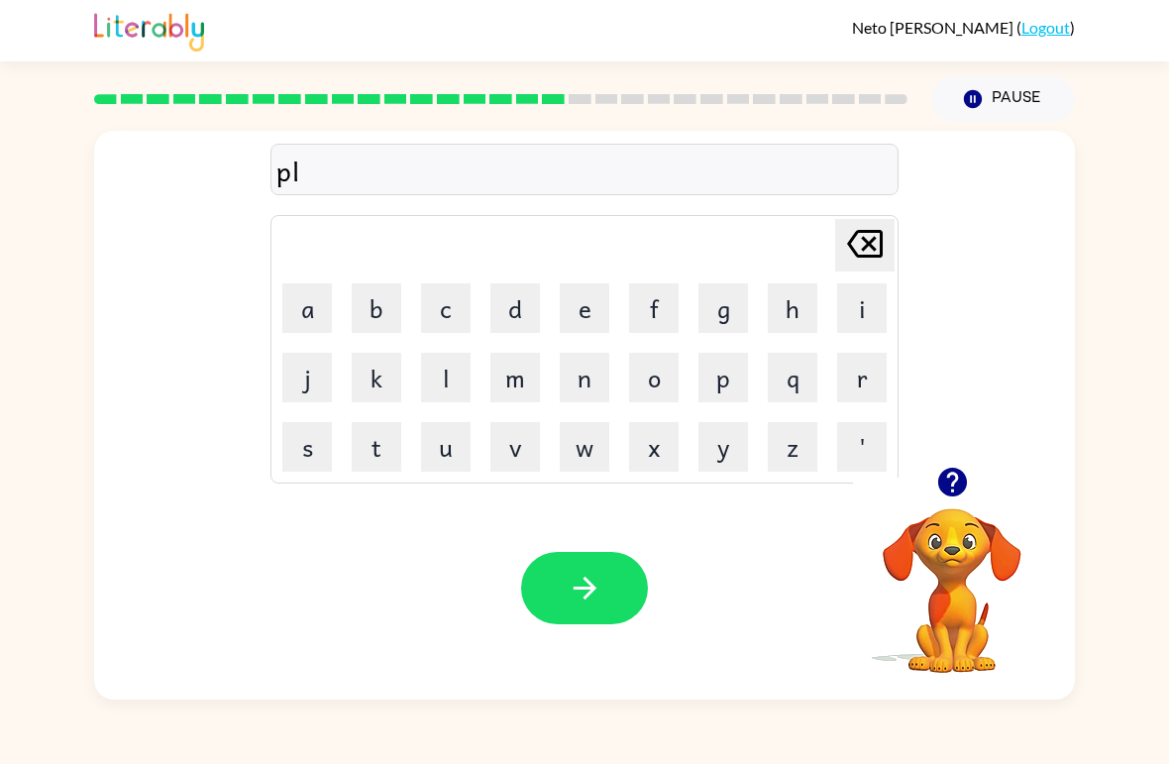
click at [291, 289] on button "a" at bounding box center [307, 308] width 50 height 50
click at [291, 469] on button "s" at bounding box center [307, 447] width 50 height 50
click at [388, 450] on button "t" at bounding box center [377, 447] width 50 height 50
click at [881, 320] on button "i" at bounding box center [862, 308] width 50 height 50
click at [439, 316] on button "c" at bounding box center [446, 308] width 50 height 50
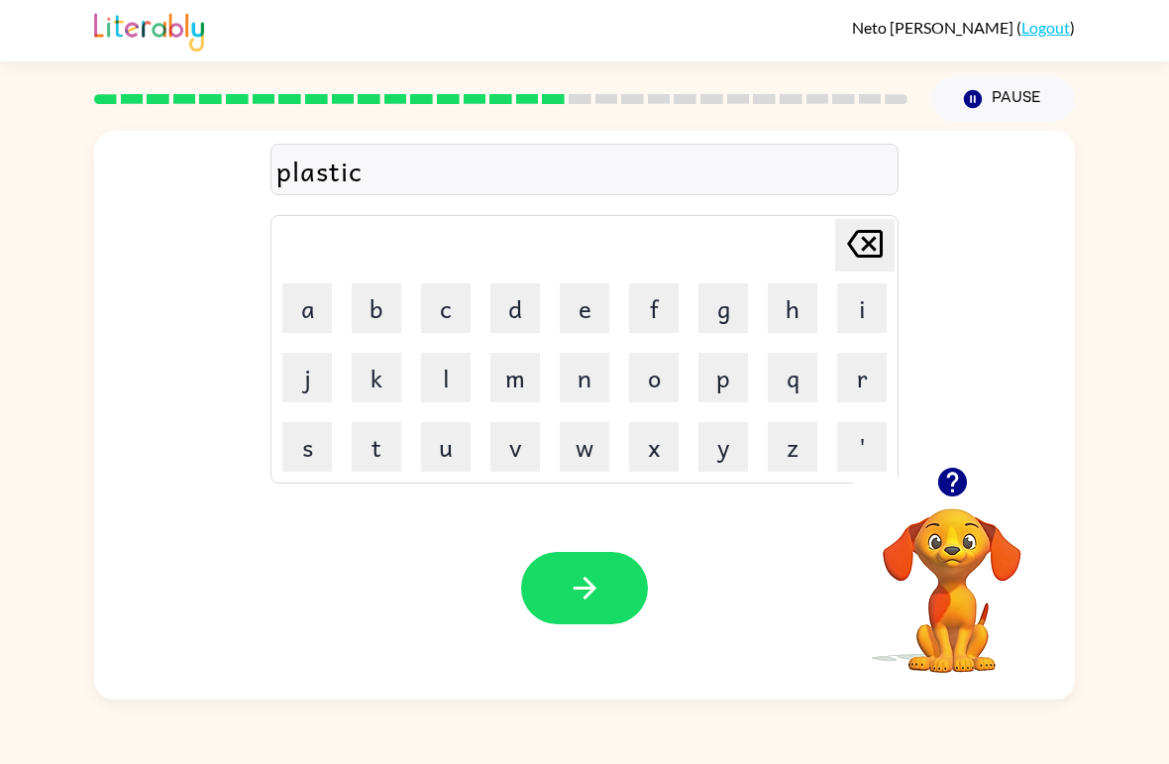
click at [590, 590] on icon "button" at bounding box center [584, 588] width 23 height 23
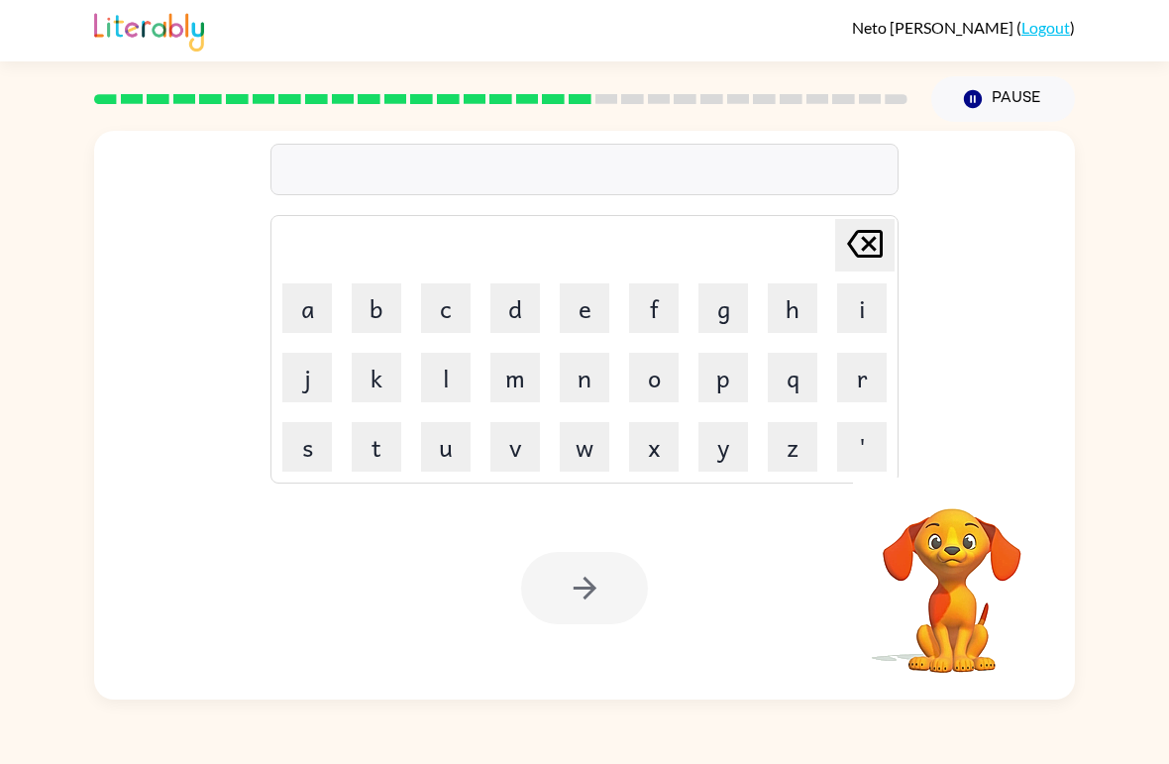
click at [505, 299] on button "d" at bounding box center [515, 308] width 50 height 50
click at [865, 308] on button "i" at bounding box center [862, 308] width 50 height 50
click at [315, 445] on button "s" at bounding box center [307, 447] width 50 height 50
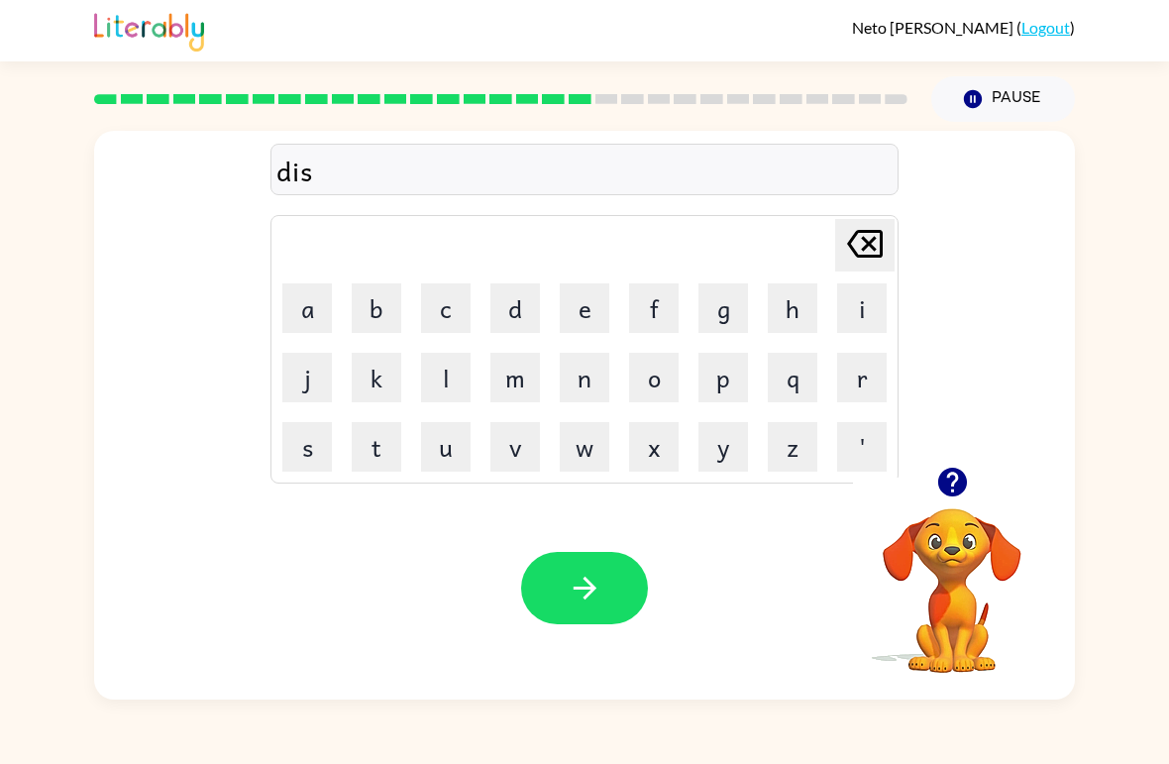
click at [723, 372] on button "p" at bounding box center [723, 378] width 50 height 50
click at [453, 379] on button "l" at bounding box center [446, 378] width 50 height 50
click at [314, 327] on button "a" at bounding box center [307, 308] width 50 height 50
click at [721, 451] on button "y" at bounding box center [723, 447] width 50 height 50
click at [586, 606] on button "button" at bounding box center [584, 588] width 127 height 72
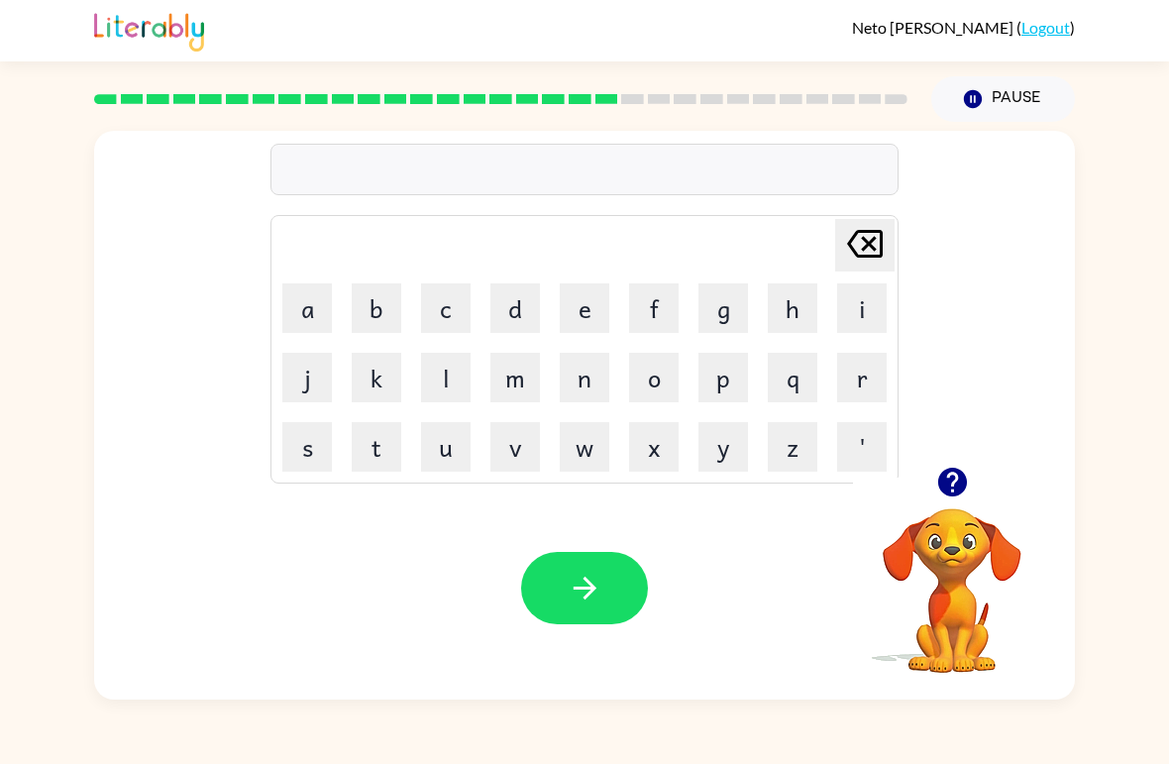
click at [516, 302] on button "d" at bounding box center [515, 308] width 50 height 50
click at [459, 455] on button "u" at bounding box center [446, 447] width 50 height 50
click at [301, 457] on button "s" at bounding box center [307, 447] width 50 height 50
click at [367, 454] on button "t" at bounding box center [377, 447] width 50 height 50
click at [576, 315] on button "e" at bounding box center [585, 308] width 50 height 50
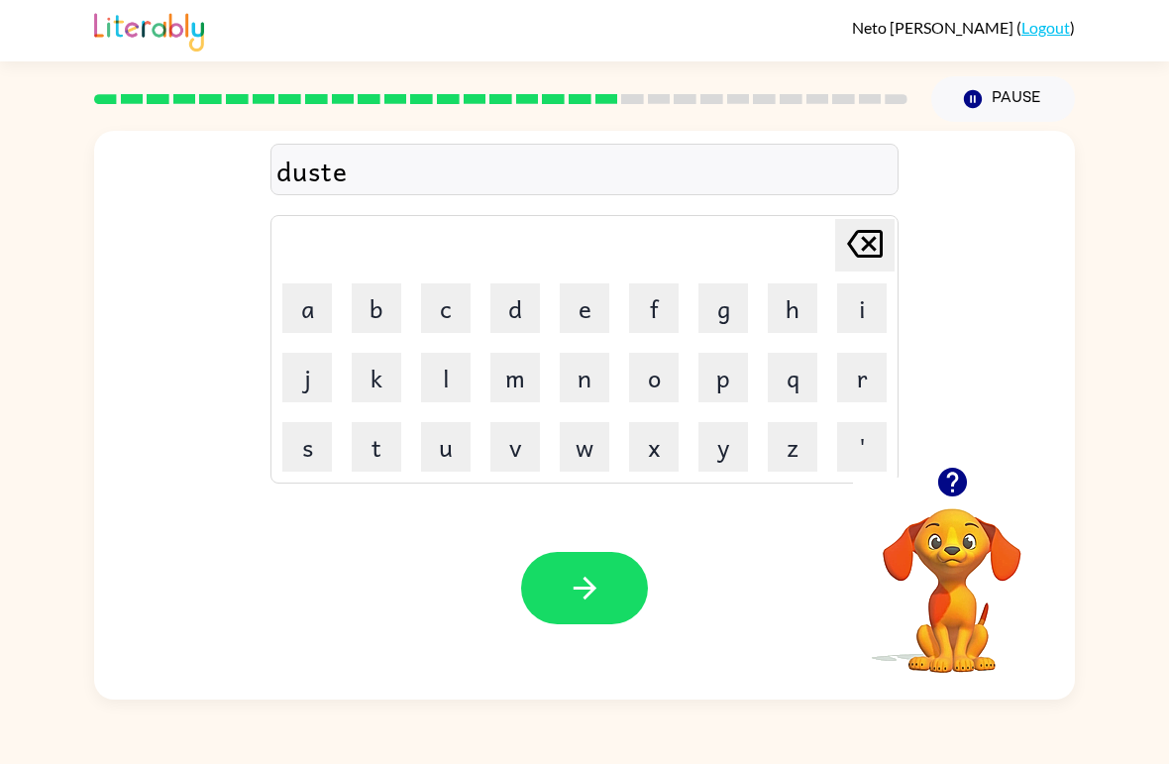
click at [534, 318] on button "d" at bounding box center [515, 308] width 50 height 50
click at [578, 556] on button "button" at bounding box center [584, 588] width 127 height 72
click at [437, 319] on button "c" at bounding box center [446, 308] width 50 height 50
click at [568, 322] on button "e" at bounding box center [585, 308] width 50 height 50
click at [878, 247] on icon "[PERSON_NAME] last character input" at bounding box center [865, 244] width 48 height 48
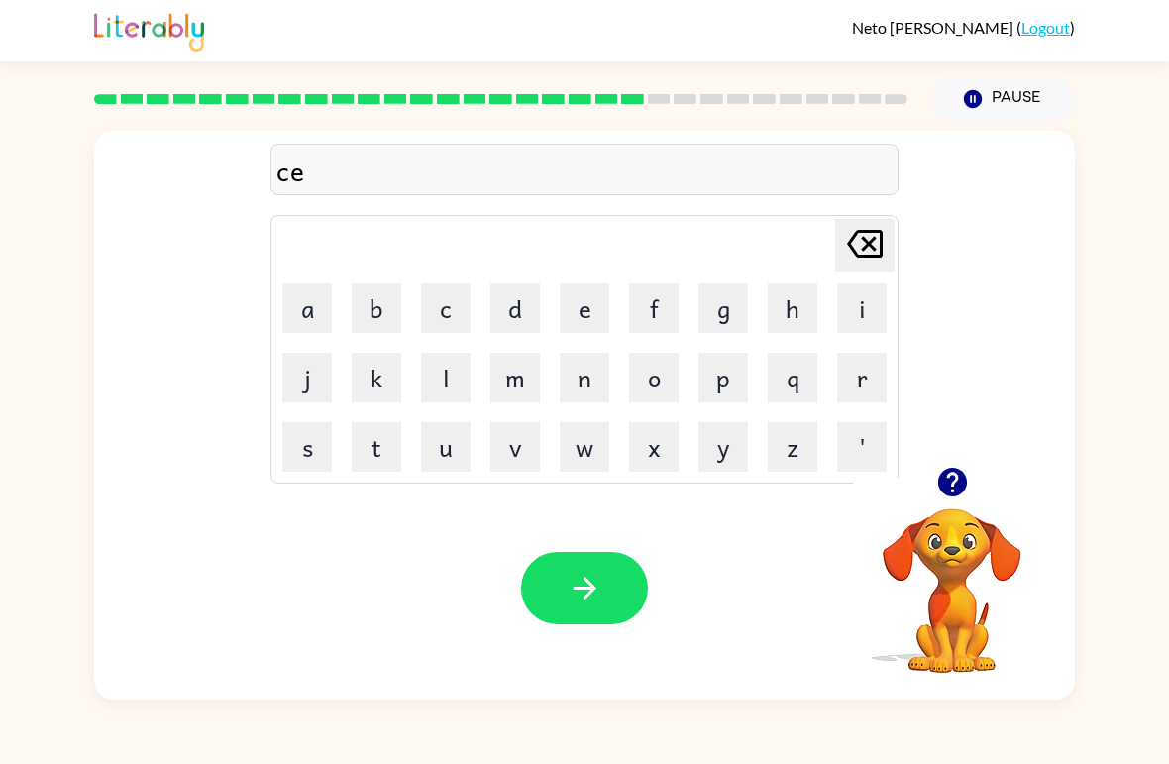
click at [878, 247] on icon "[PERSON_NAME] last character input" at bounding box center [865, 244] width 48 height 48
click at [308, 459] on button "s" at bounding box center [307, 447] width 50 height 50
click at [589, 300] on button "e" at bounding box center [585, 308] width 50 height 50
click at [955, 556] on video "Your browser must support playing .mp4 files to use Literably. Please try using…" at bounding box center [952, 577] width 198 height 198
click at [929, 598] on video "Your browser must support playing .mp4 files to use Literably. Please try using…" at bounding box center [952, 577] width 198 height 198
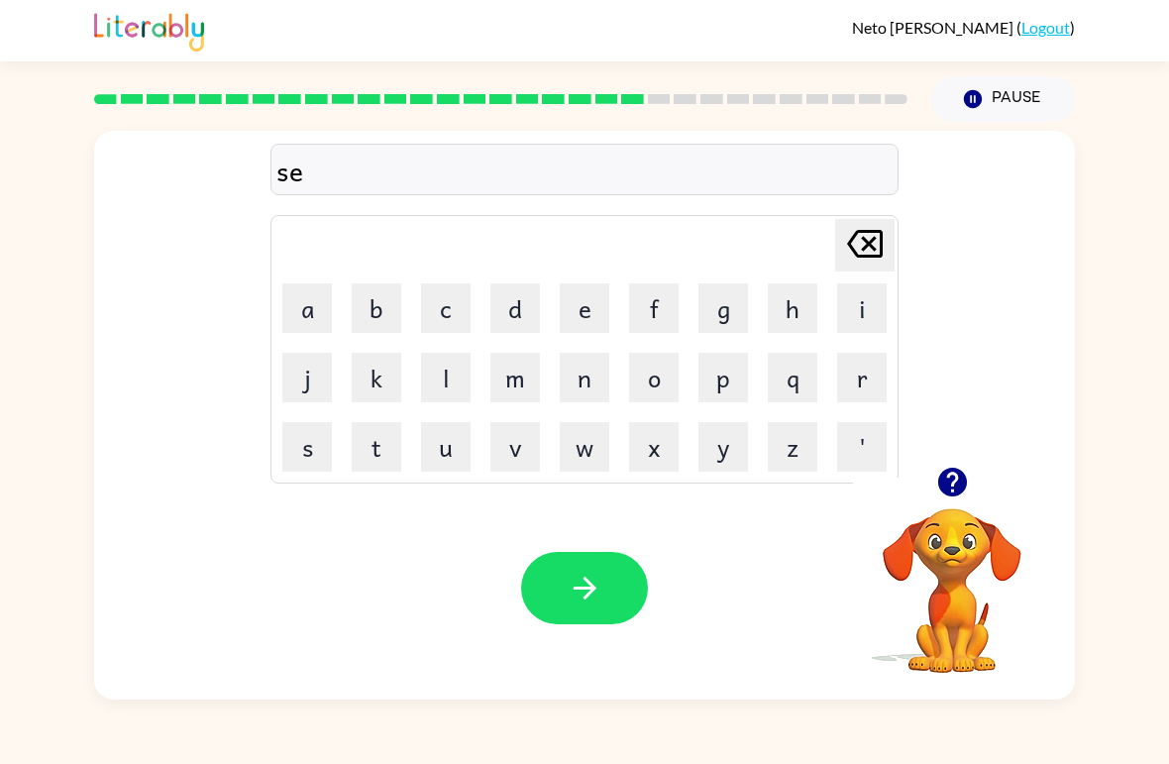
click at [950, 545] on video "Your browser must support playing .mp4 files to use Literably. Please try using…" at bounding box center [952, 577] width 198 height 198
click at [967, 534] on video "Your browser must support playing .mp4 files to use Literably. Please try using…" at bounding box center [952, 577] width 198 height 198
click at [968, 490] on icon "button" at bounding box center [952, 482] width 35 height 35
click at [531, 387] on button "m" at bounding box center [515, 378] width 50 height 50
click at [372, 448] on button "t" at bounding box center [377, 447] width 50 height 50
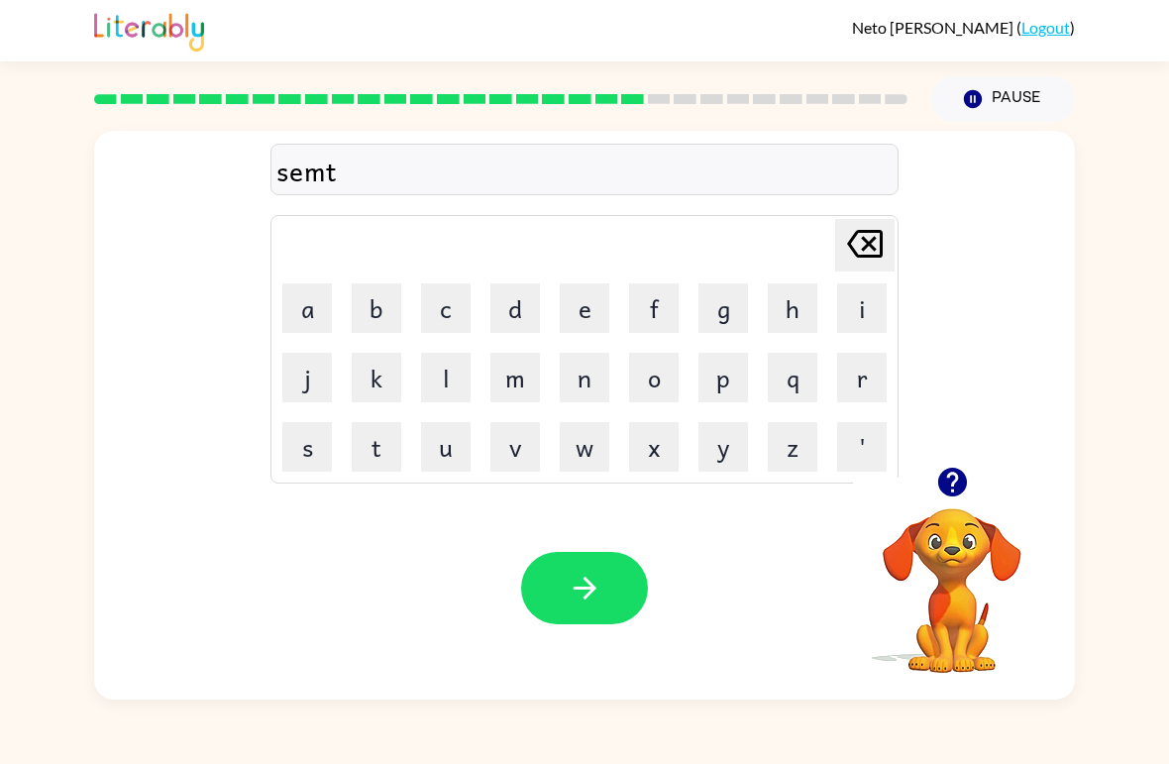
click at [583, 308] on button "e" at bounding box center [585, 308] width 50 height 50
click at [738, 372] on button "p" at bounding box center [723, 378] width 50 height 50
click at [880, 301] on button "i" at bounding box center [862, 308] width 50 height 50
click at [377, 442] on button "t" at bounding box center [377, 447] width 50 height 50
click at [589, 595] on icon "button" at bounding box center [584, 588] width 23 height 23
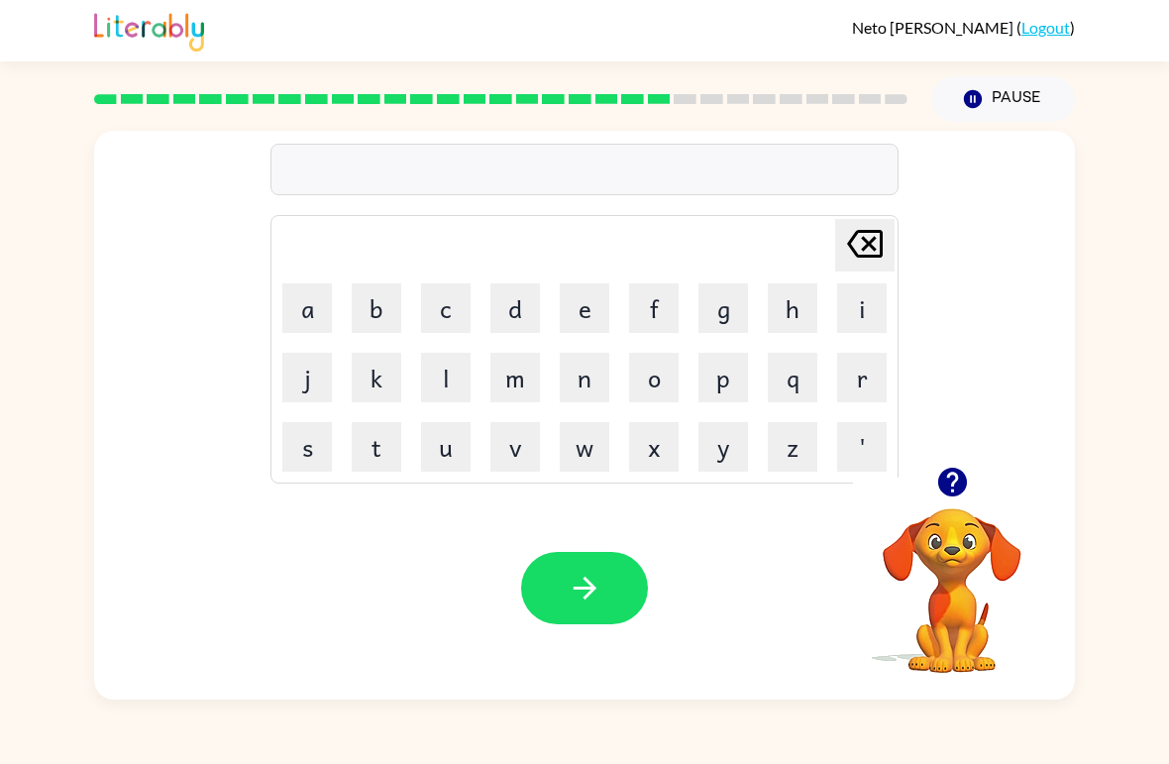
click at [866, 385] on button "r" at bounding box center [862, 378] width 50 height 50
click at [314, 318] on button "a" at bounding box center [307, 308] width 50 height 50
click at [881, 297] on button "i" at bounding box center [862, 308] width 50 height 50
click at [443, 447] on button "u" at bounding box center [446, 447] width 50 height 50
click at [868, 260] on icon "[PERSON_NAME] last character input" at bounding box center [865, 244] width 48 height 48
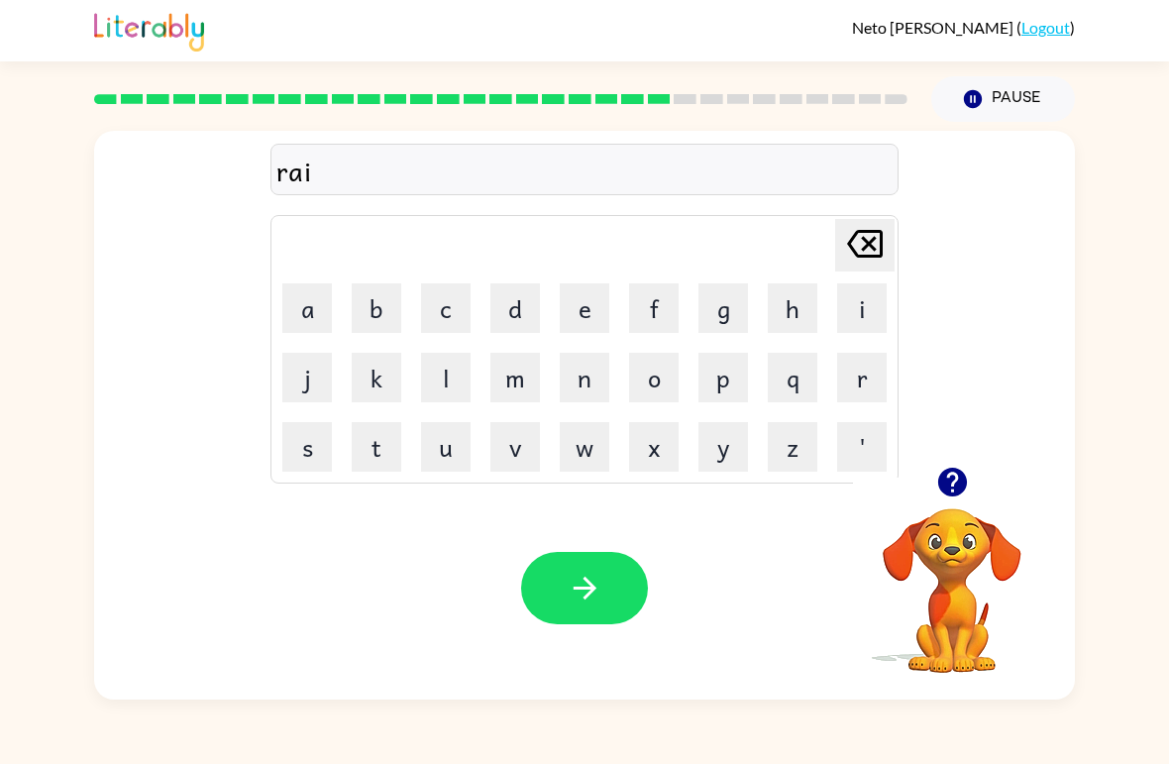
click at [587, 371] on button "n" at bounding box center [585, 378] width 50 height 50
click at [446, 288] on button "c" at bounding box center [446, 308] width 50 height 50
click at [654, 369] on button "o" at bounding box center [654, 378] width 50 height 50
click at [461, 453] on button "u" at bounding box center [446, 447] width 50 height 50
click at [385, 457] on button "t" at bounding box center [377, 447] width 50 height 50
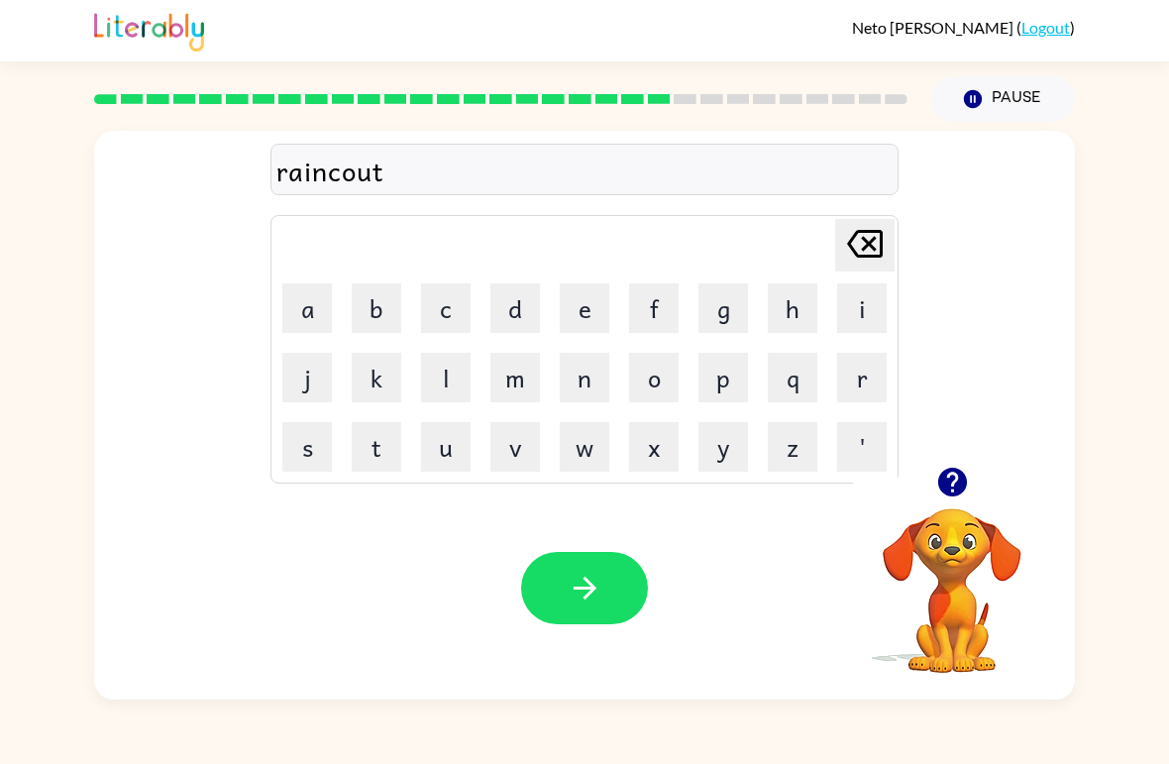
click at [584, 554] on button "button" at bounding box center [584, 588] width 127 height 72
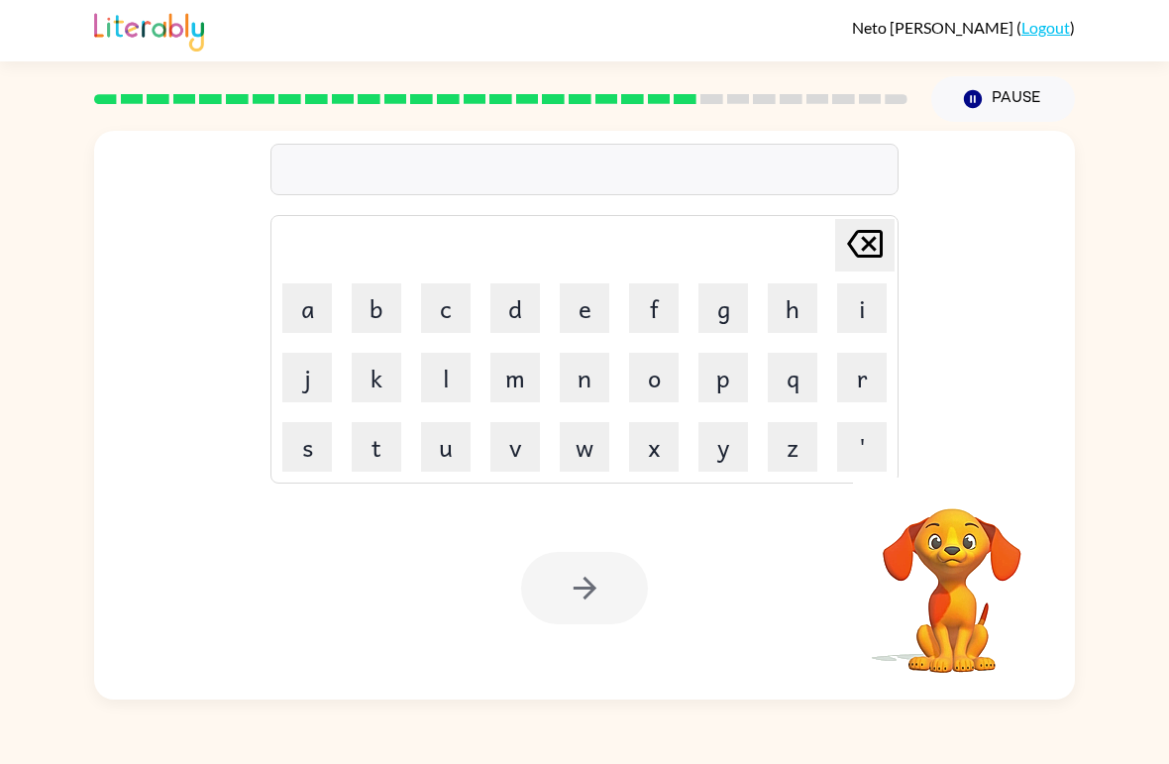
click at [517, 375] on button "m" at bounding box center [515, 378] width 50 height 50
click at [308, 309] on button "a" at bounding box center [307, 308] width 50 height 50
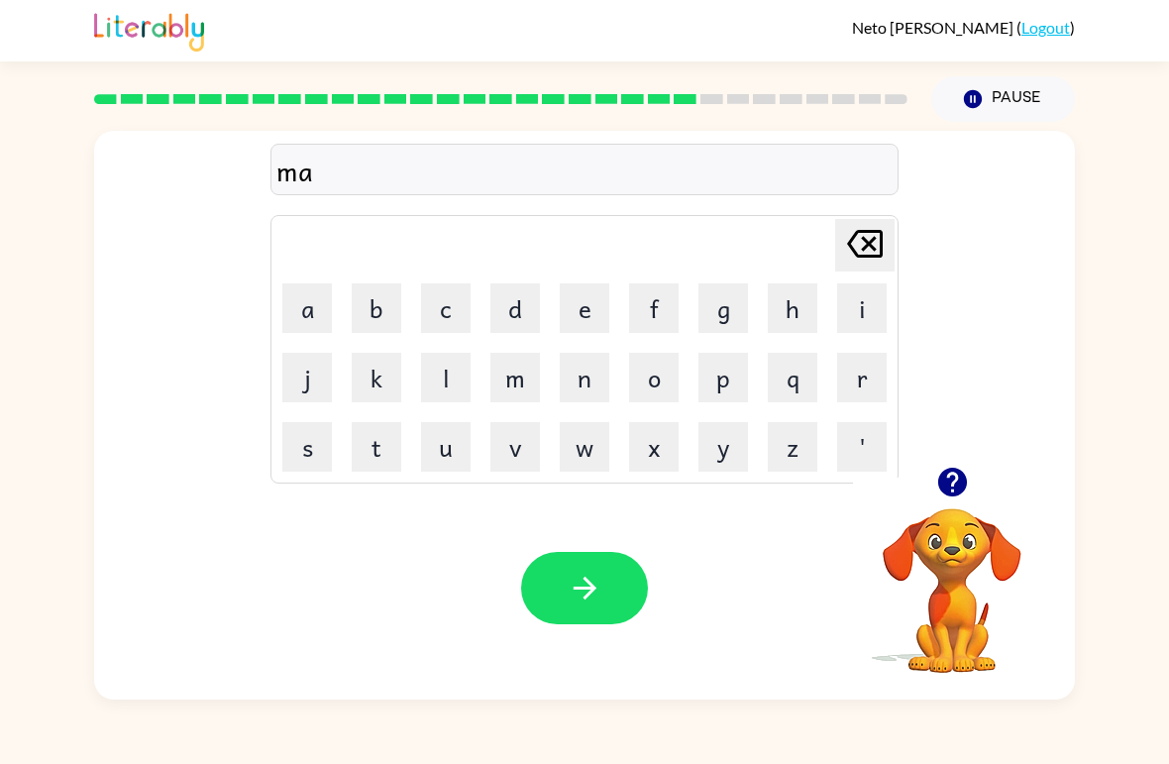
click at [864, 401] on button "r" at bounding box center [862, 378] width 50 height 50
click at [463, 307] on button "c" at bounding box center [446, 308] width 50 height 50
click at [863, 248] on icon "[PERSON_NAME] last character input" at bounding box center [865, 244] width 48 height 48
click at [395, 387] on button "k" at bounding box center [377, 378] width 50 height 50
click at [600, 314] on button "e" at bounding box center [585, 308] width 50 height 50
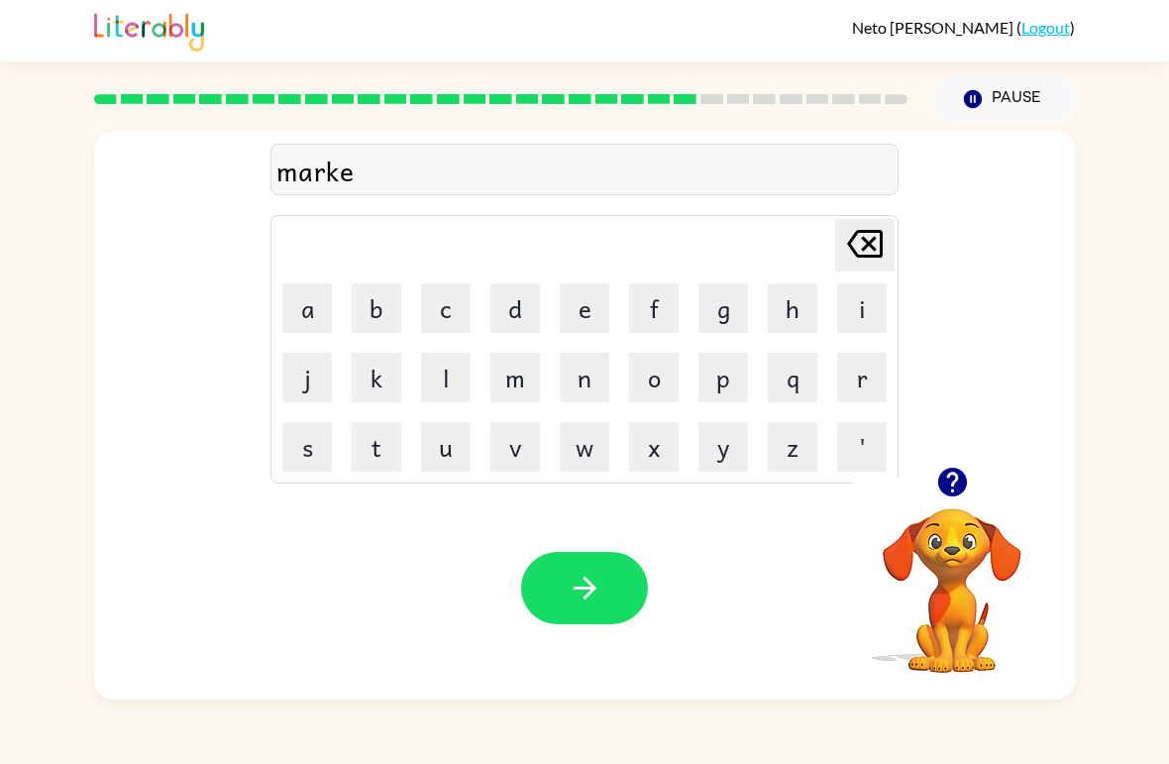
click at [851, 386] on button "r" at bounding box center [862, 378] width 50 height 50
click at [604, 560] on button "button" at bounding box center [584, 588] width 127 height 72
click at [345, 275] on td "b" at bounding box center [376, 307] width 67 height 67
click at [310, 317] on button "a" at bounding box center [307, 308] width 50 height 50
click at [522, 326] on button "d" at bounding box center [515, 308] width 50 height 50
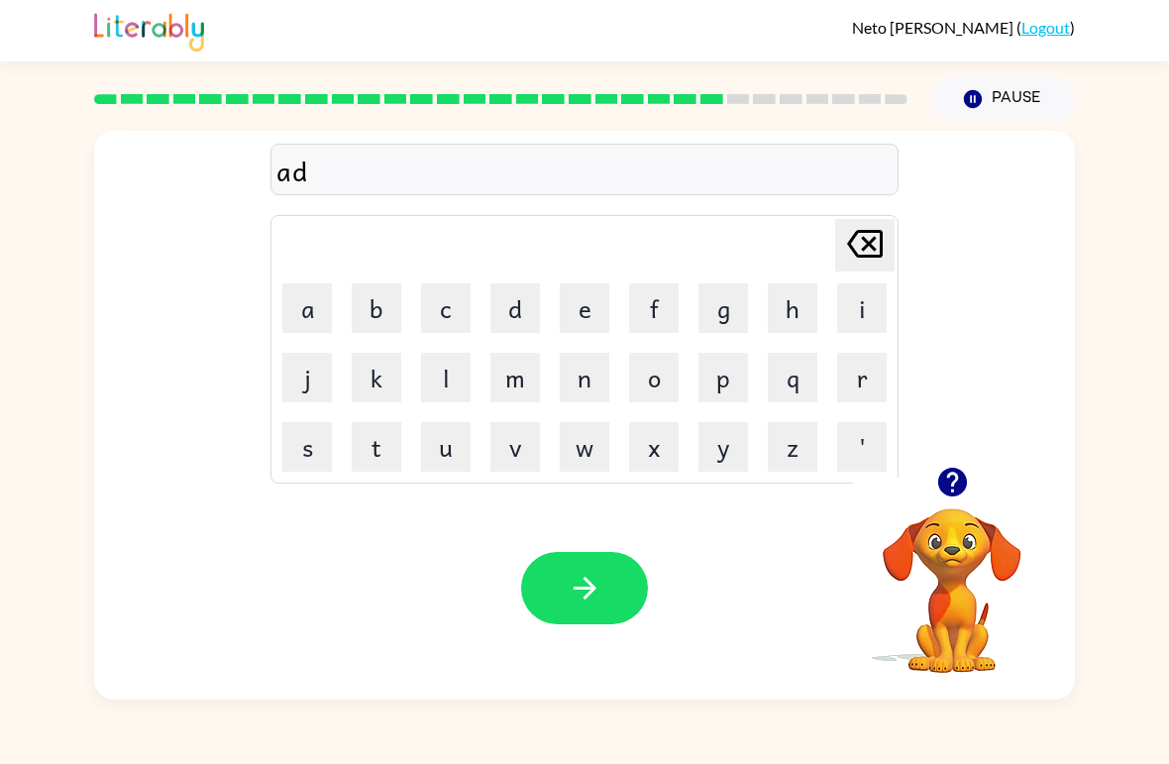
click at [512, 446] on button "v" at bounding box center [515, 447] width 50 height 50
click at [328, 301] on button "a" at bounding box center [307, 308] width 50 height 50
click at [591, 377] on button "n" at bounding box center [585, 378] width 50 height 50
click at [447, 315] on button "c" at bounding box center [446, 308] width 50 height 50
click at [860, 310] on button "i" at bounding box center [862, 308] width 50 height 50
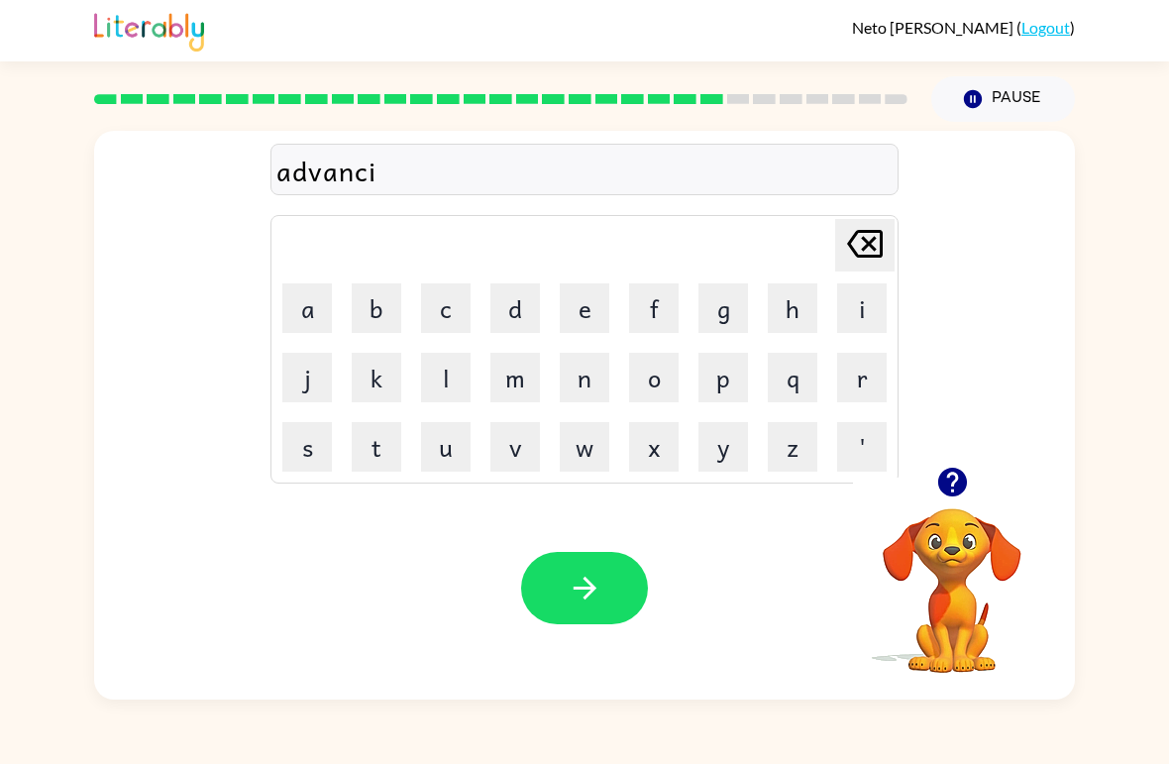
click at [582, 369] on button "n" at bounding box center [585, 378] width 50 height 50
click at [723, 313] on button "g" at bounding box center [723, 308] width 50 height 50
click at [600, 573] on icon "button" at bounding box center [585, 588] width 35 height 35
click at [723, 315] on button "g" at bounding box center [723, 308] width 50 height 50
click at [664, 380] on button "o" at bounding box center [654, 378] width 50 height 50
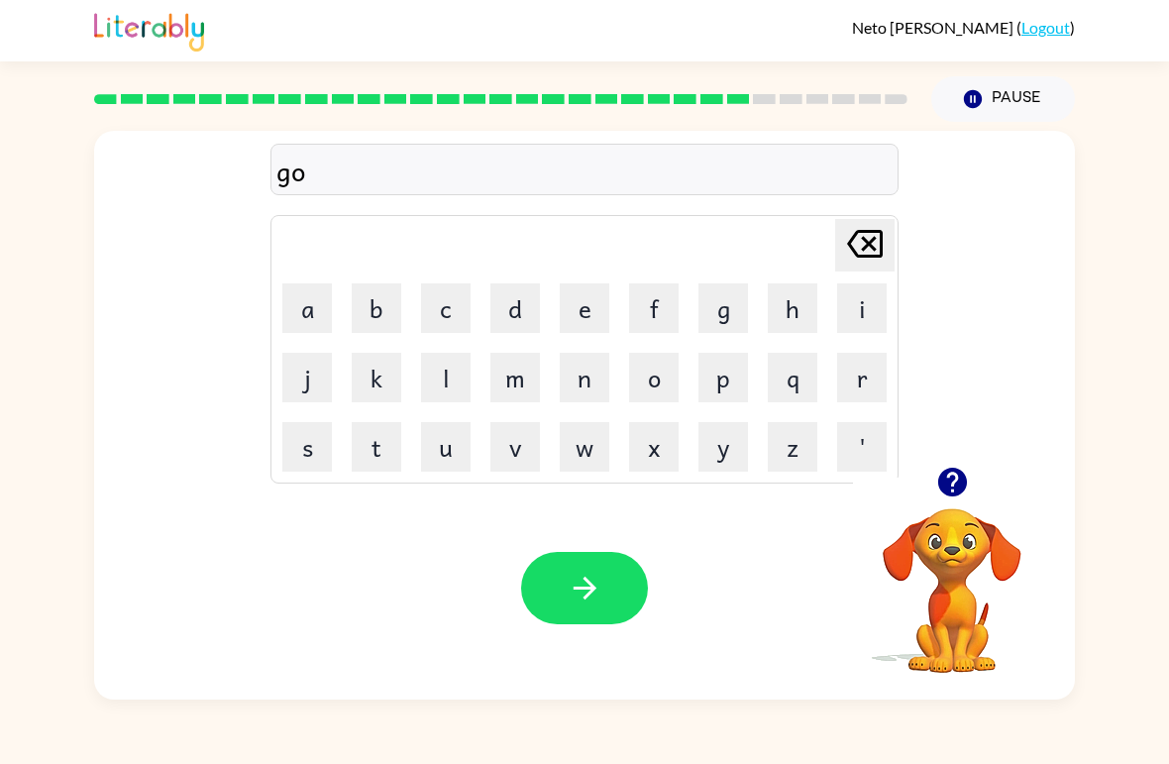
click at [369, 293] on button "b" at bounding box center [377, 308] width 50 height 50
click at [450, 385] on button "l" at bounding box center [446, 378] width 50 height 50
click at [959, 555] on video "Your browser must support playing .mp4 files to use Literably. Please try using…" at bounding box center [952, 577] width 198 height 198
click at [970, 601] on video "Your browser must support playing .mp4 files to use Literably. Please try using…" at bounding box center [952, 577] width 198 height 198
click at [965, 548] on video "Your browser must support playing .mp4 files to use Literably. Please try using…" at bounding box center [952, 577] width 198 height 198
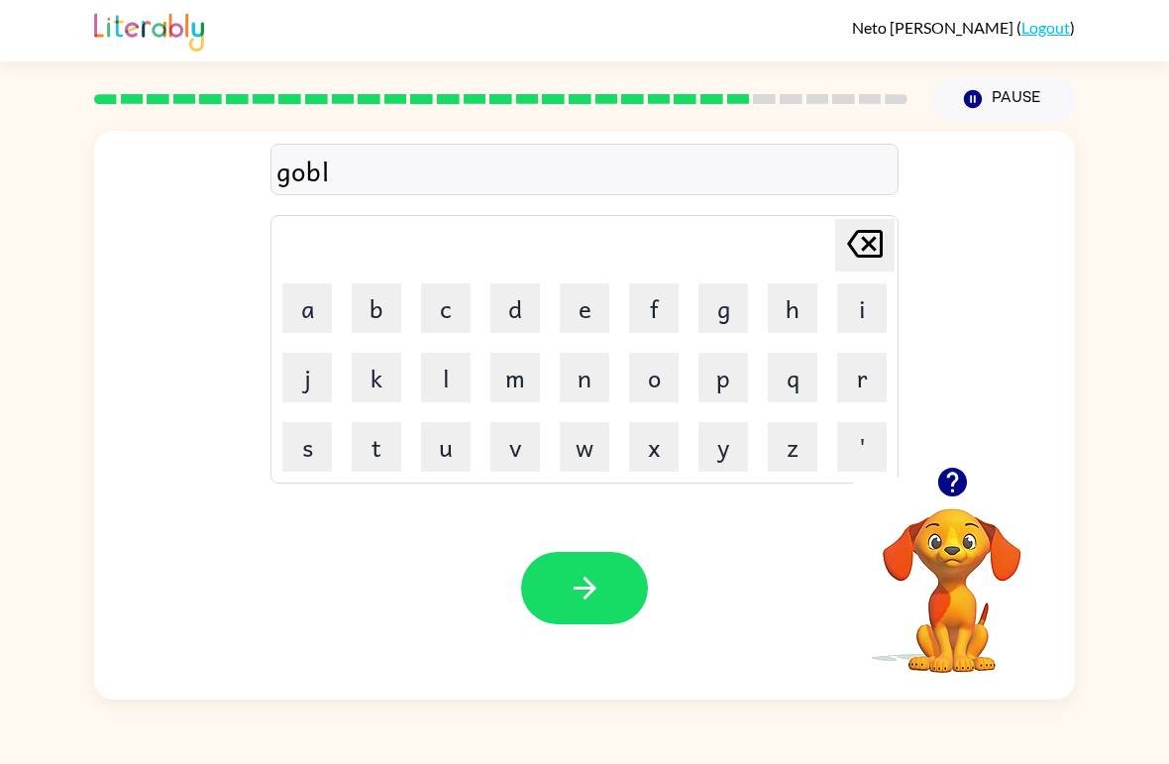
click at [968, 526] on video "Your browser must support playing .mp4 files to use Literably. Please try using…" at bounding box center [952, 577] width 198 height 198
click at [951, 562] on video "Your browser must support playing .mp4 files to use Literably. Please try using…" at bounding box center [952, 577] width 198 height 198
click at [925, 498] on div at bounding box center [952, 482] width 198 height 51
click at [968, 475] on icon "button" at bounding box center [952, 482] width 35 height 35
click at [959, 482] on video "Your browser must support playing .mp4 files to use Literably. Please try using…" at bounding box center [952, 577] width 198 height 198
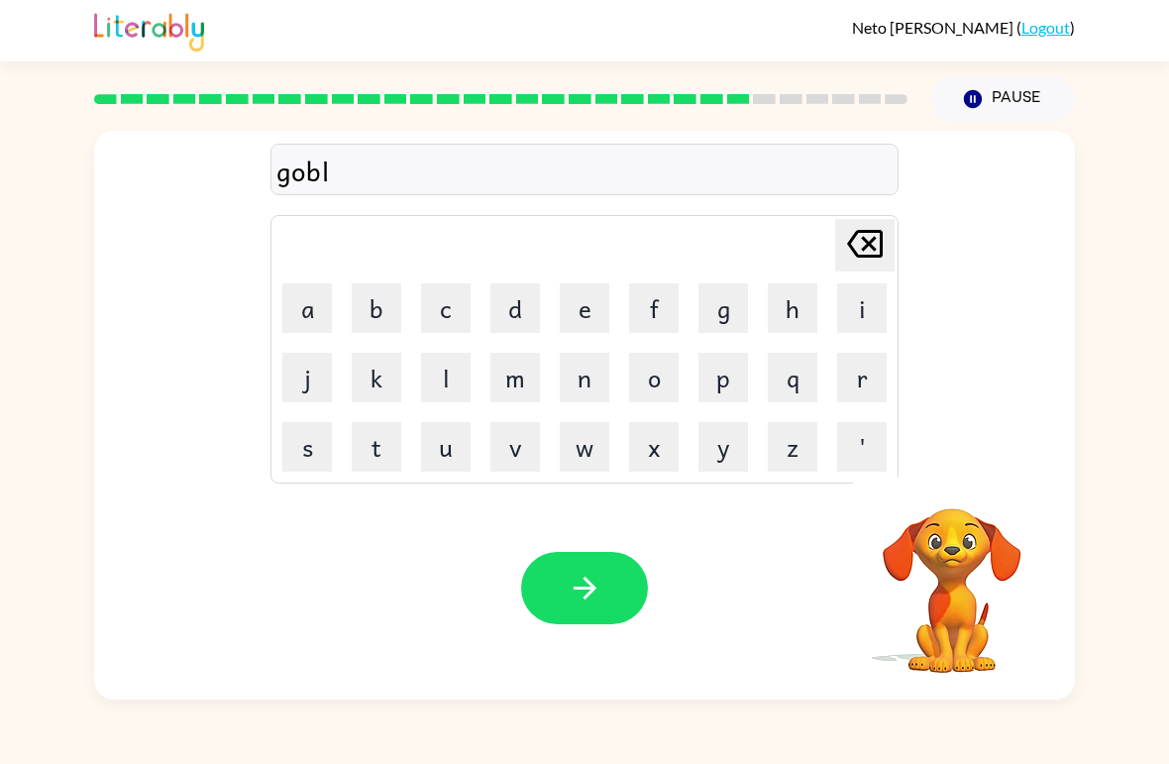
click at [865, 319] on button "i" at bounding box center [862, 308] width 50 height 50
click at [590, 374] on button "n" at bounding box center [585, 378] width 50 height 50
click at [590, 545] on div "Your browser must support playing .mp4 files to use Literably. Please try using…" at bounding box center [584, 588] width 981 height 223
click at [586, 607] on button "button" at bounding box center [584, 588] width 127 height 72
click at [742, 320] on button "g" at bounding box center [723, 308] width 50 height 50
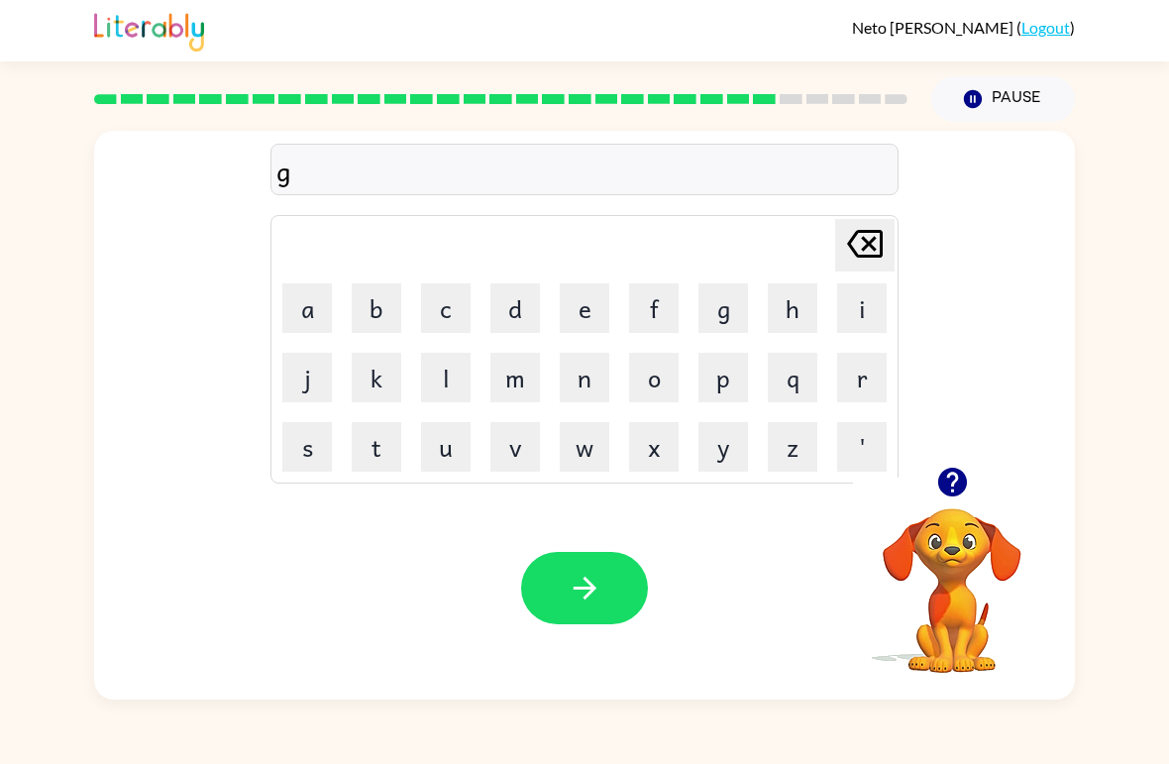
click at [661, 380] on button "o" at bounding box center [654, 378] width 50 height 50
click at [536, 457] on button "v" at bounding box center [515, 447] width 50 height 50
click at [858, 309] on button "i" at bounding box center [862, 308] width 50 height 50
click at [867, 372] on button "r" at bounding box center [862, 378] width 50 height 50
click at [531, 384] on button "m" at bounding box center [515, 378] width 50 height 50
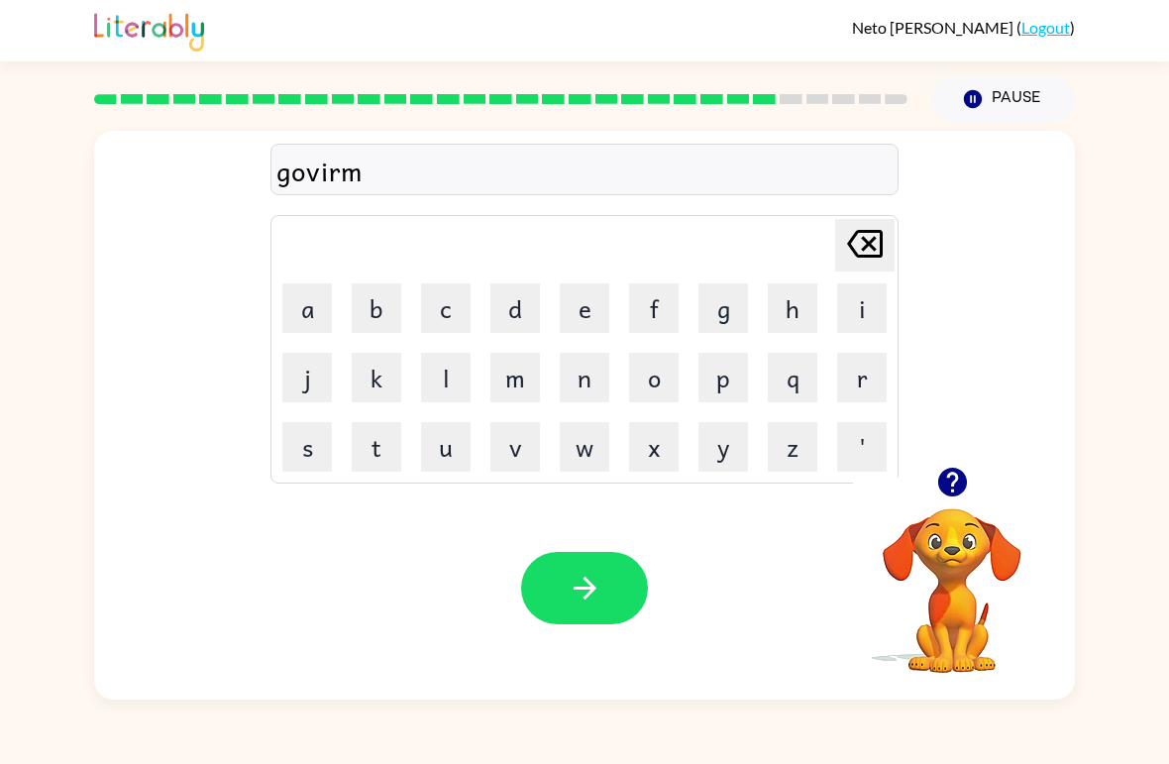
click at [870, 293] on button "i" at bounding box center [862, 308] width 50 height 50
click at [590, 370] on button "n" at bounding box center [585, 378] width 50 height 50
click at [376, 443] on button "t" at bounding box center [377, 447] width 50 height 50
click at [556, 599] on button "button" at bounding box center [584, 588] width 127 height 72
click at [385, 433] on button "t" at bounding box center [377, 447] width 50 height 50
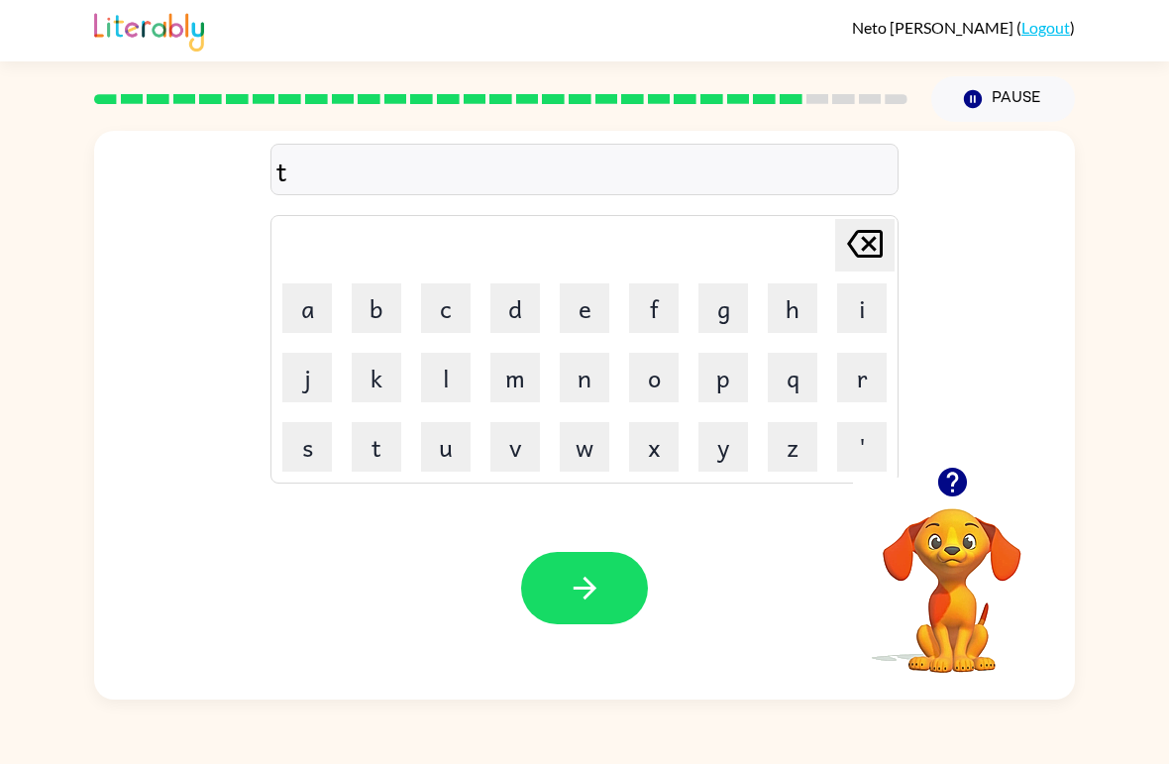
click at [867, 380] on button "r" at bounding box center [862, 378] width 50 height 50
click at [319, 317] on button "a" at bounding box center [307, 308] width 50 height 50
click at [860, 305] on button "i" at bounding box center [862, 308] width 50 height 50
click at [573, 376] on button "n" at bounding box center [585, 378] width 50 height 50
click at [593, 544] on div "Your browser must support playing .mp4 files to use Literably. Please try using…" at bounding box center [584, 588] width 981 height 223
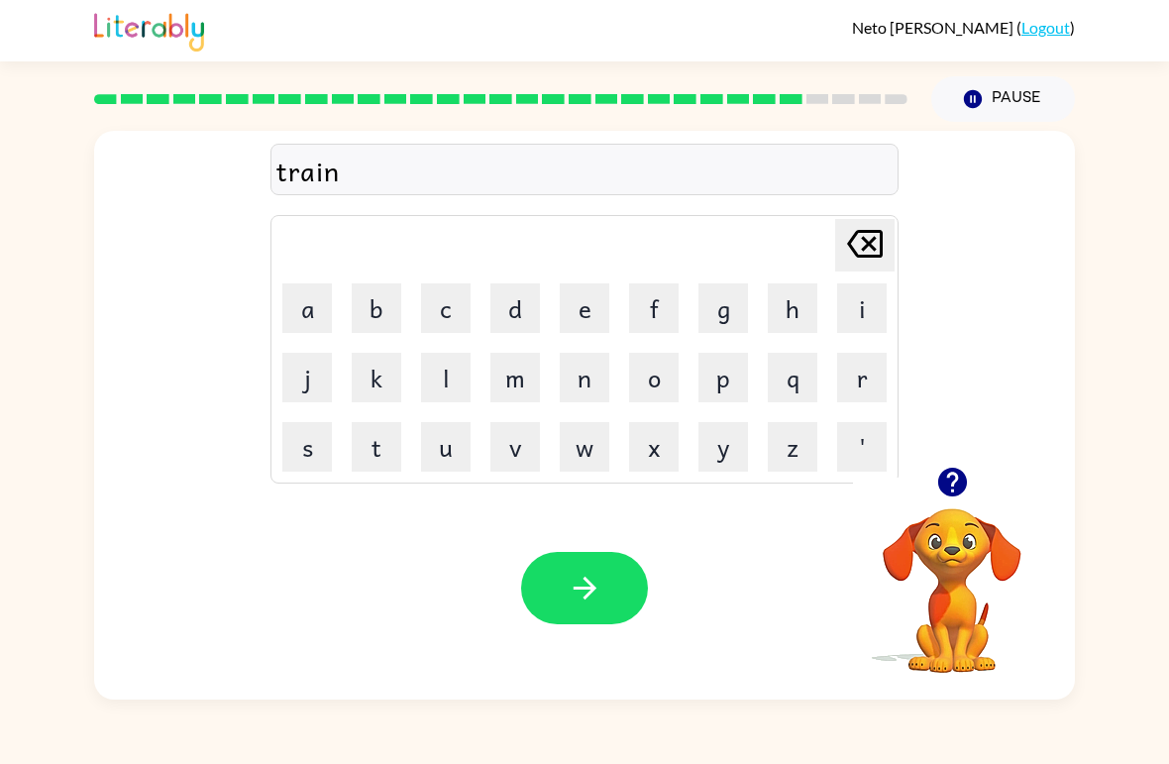
click at [605, 608] on button "button" at bounding box center [584, 588] width 127 height 72
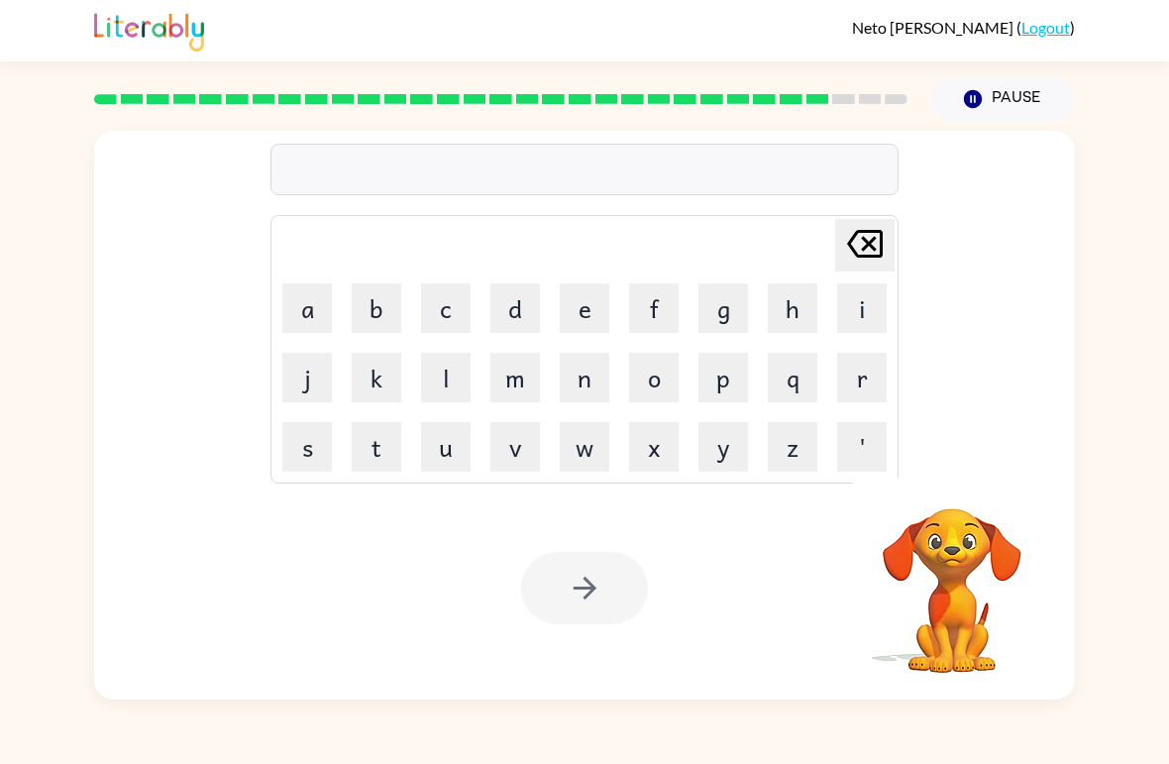
click at [299, 465] on button "s" at bounding box center [307, 447] width 50 height 50
click at [787, 306] on button "h" at bounding box center [793, 308] width 50 height 50
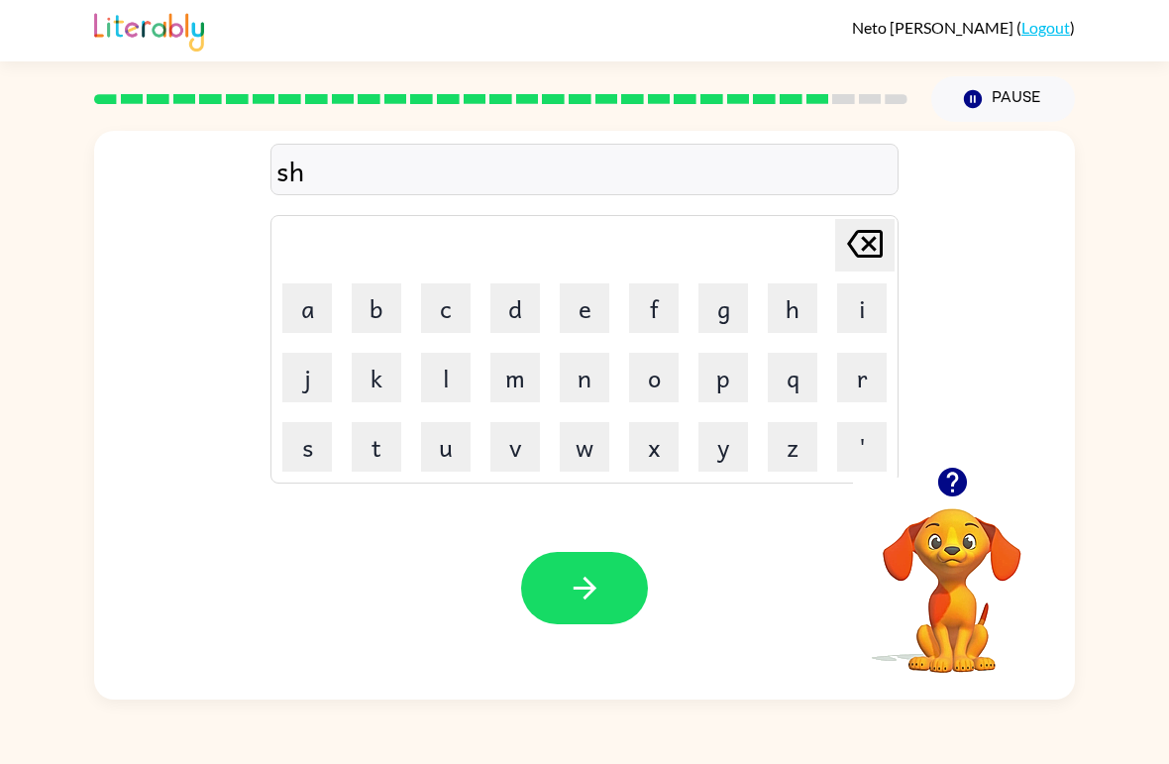
click at [325, 296] on button "a" at bounding box center [307, 308] width 50 height 50
click at [711, 375] on button "p" at bounding box center [723, 378] width 50 height 50
click at [601, 317] on button "e" at bounding box center [585, 308] width 50 height 50
click at [550, 598] on button "button" at bounding box center [584, 588] width 127 height 72
click at [574, 296] on button "e" at bounding box center [585, 308] width 50 height 50
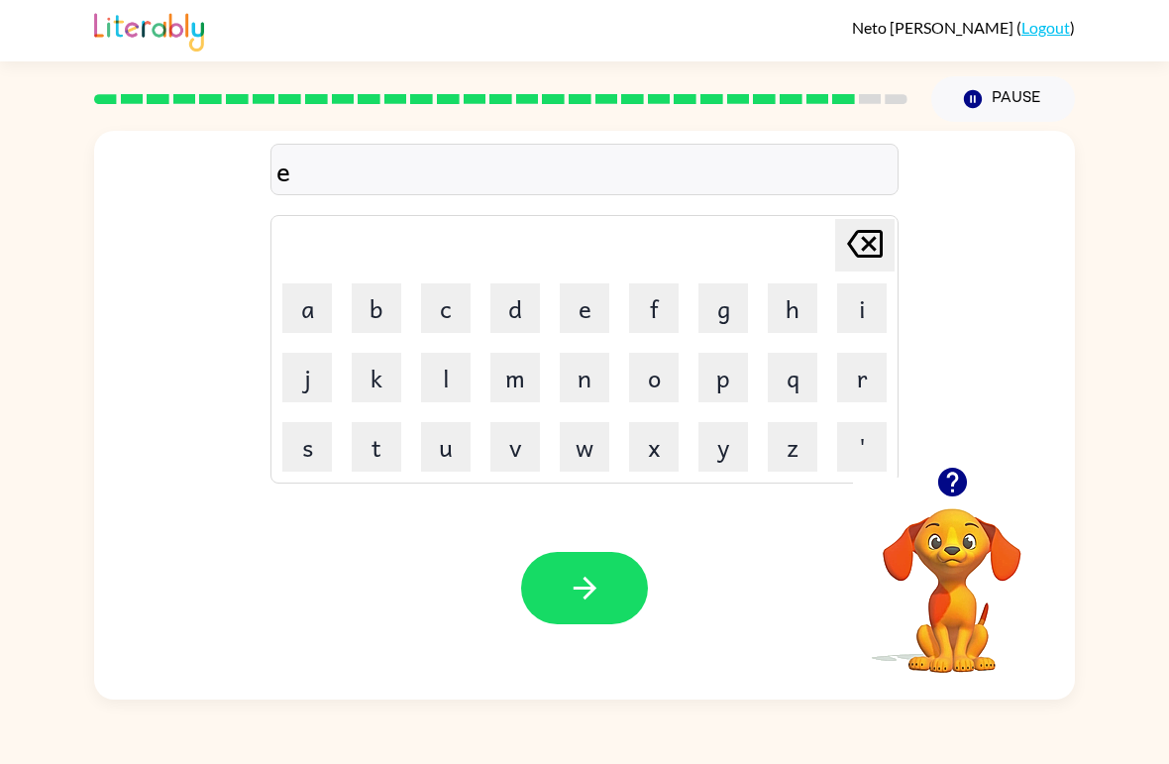
click at [662, 451] on button "x" at bounding box center [654, 447] width 50 height 50
click at [579, 306] on button "e" at bounding box center [585, 308] width 50 height 50
click at [449, 384] on button "l" at bounding box center [446, 378] width 50 height 50
click at [587, 308] on button "e" at bounding box center [585, 308] width 50 height 50
click at [589, 377] on button "n" at bounding box center [585, 378] width 50 height 50
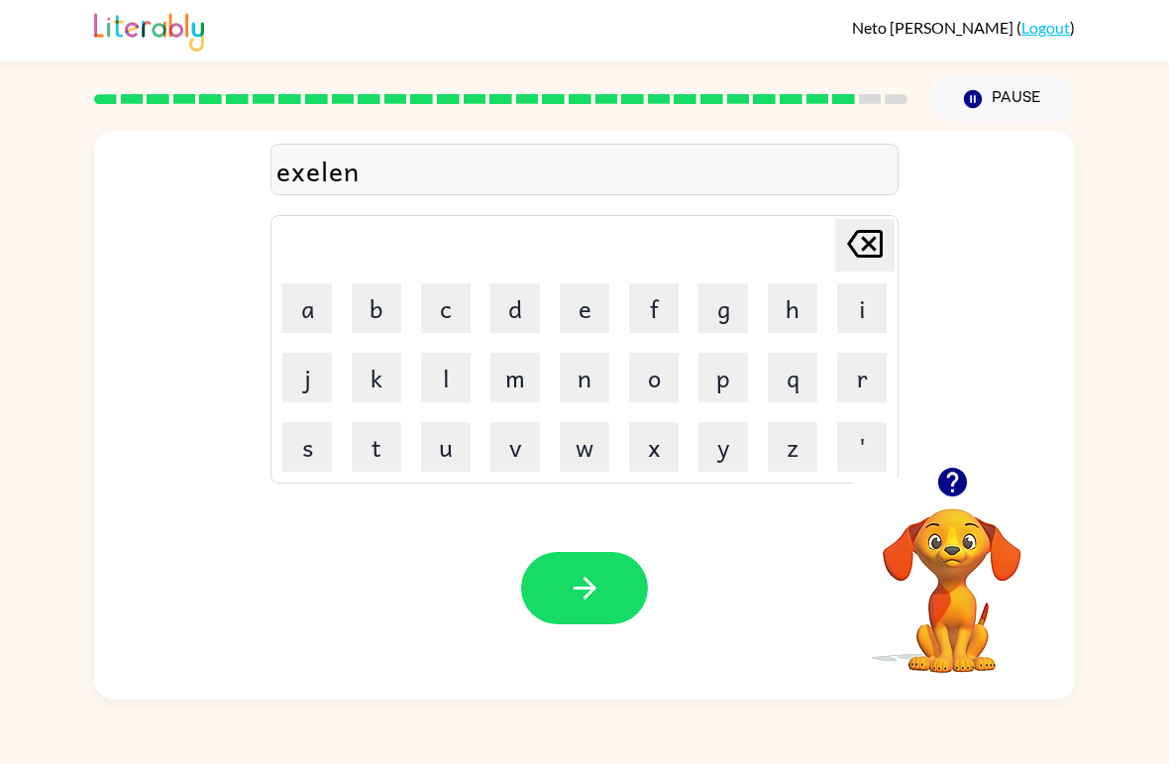
click at [374, 445] on button "t" at bounding box center [377, 447] width 50 height 50
click at [560, 571] on button "button" at bounding box center [584, 588] width 127 height 72
click at [299, 386] on button "j" at bounding box center [307, 378] width 50 height 50
click at [657, 368] on button "o" at bounding box center [654, 378] width 50 height 50
click at [366, 303] on button "b" at bounding box center [377, 308] width 50 height 50
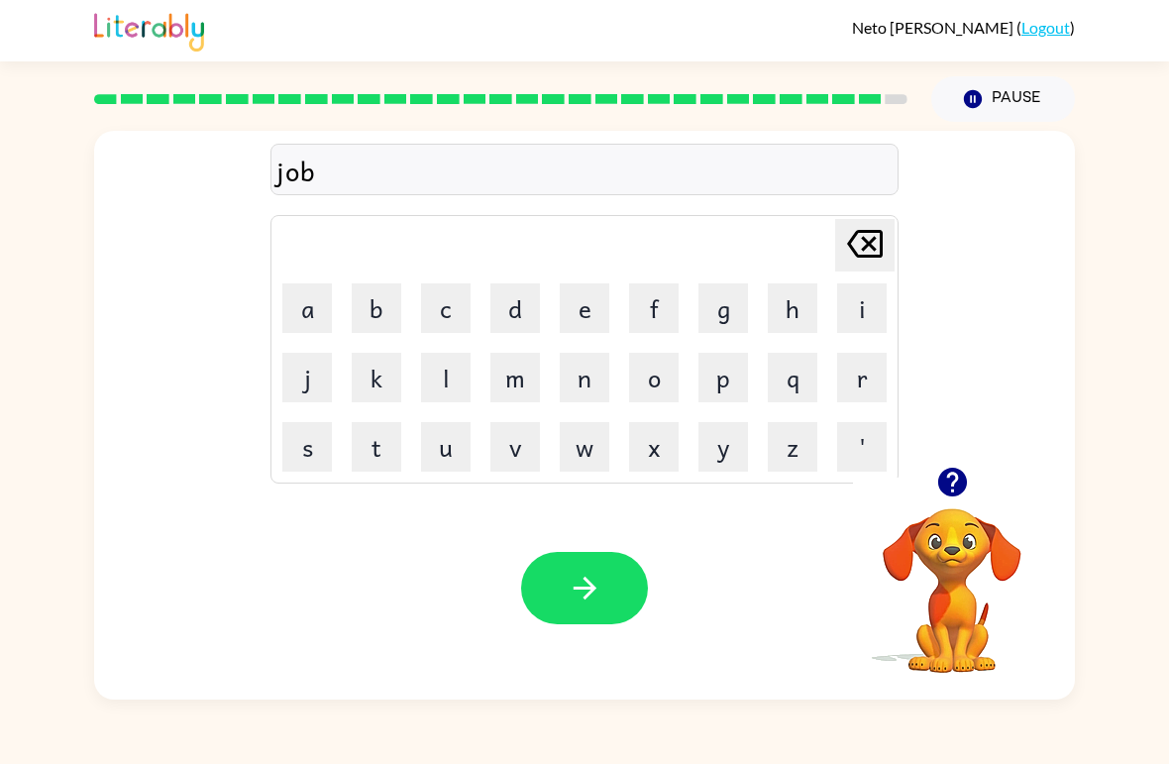
click at [830, 391] on td "r" at bounding box center [861, 377] width 67 height 67
click at [868, 376] on button "r" at bounding box center [862, 378] width 50 height 50
click at [851, 316] on button "i" at bounding box center [862, 308] width 50 height 50
click at [470, 286] on button "c" at bounding box center [446, 308] width 50 height 50
click at [604, 315] on button "e" at bounding box center [585, 308] width 50 height 50
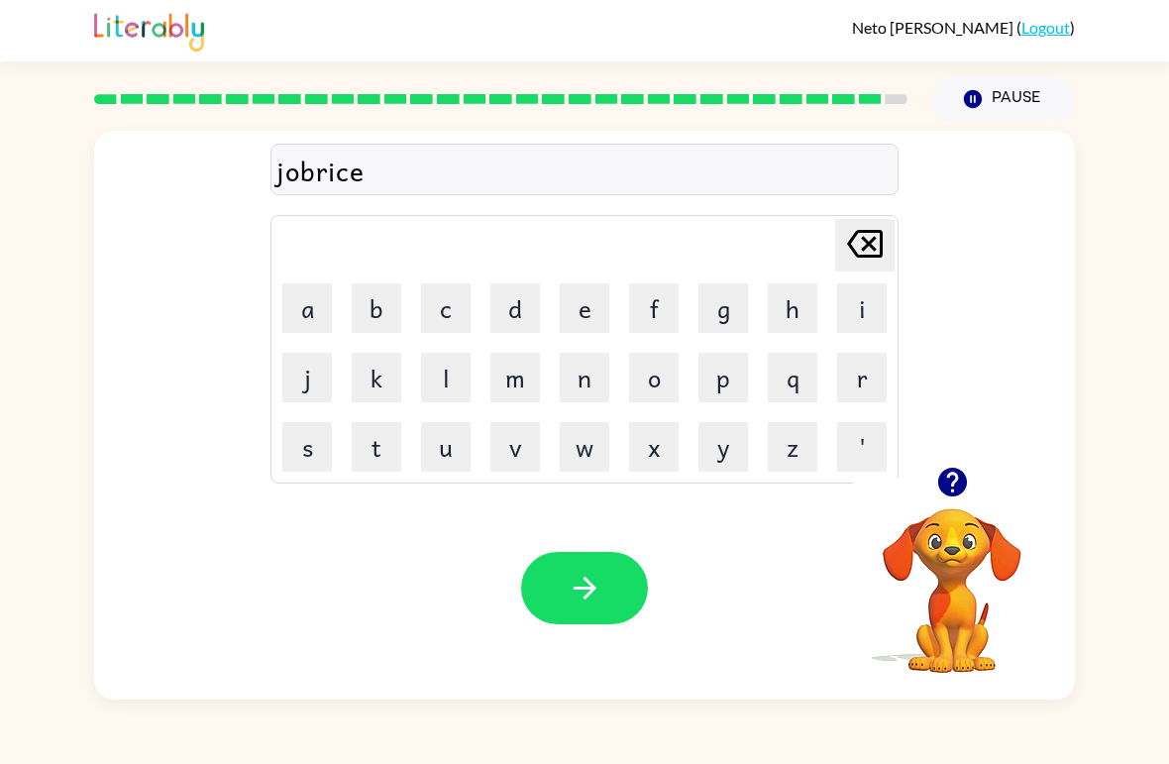
click at [860, 376] on button "r" at bounding box center [862, 378] width 50 height 50
click at [597, 557] on button "button" at bounding box center [584, 588] width 127 height 72
